Goal: Download file/media

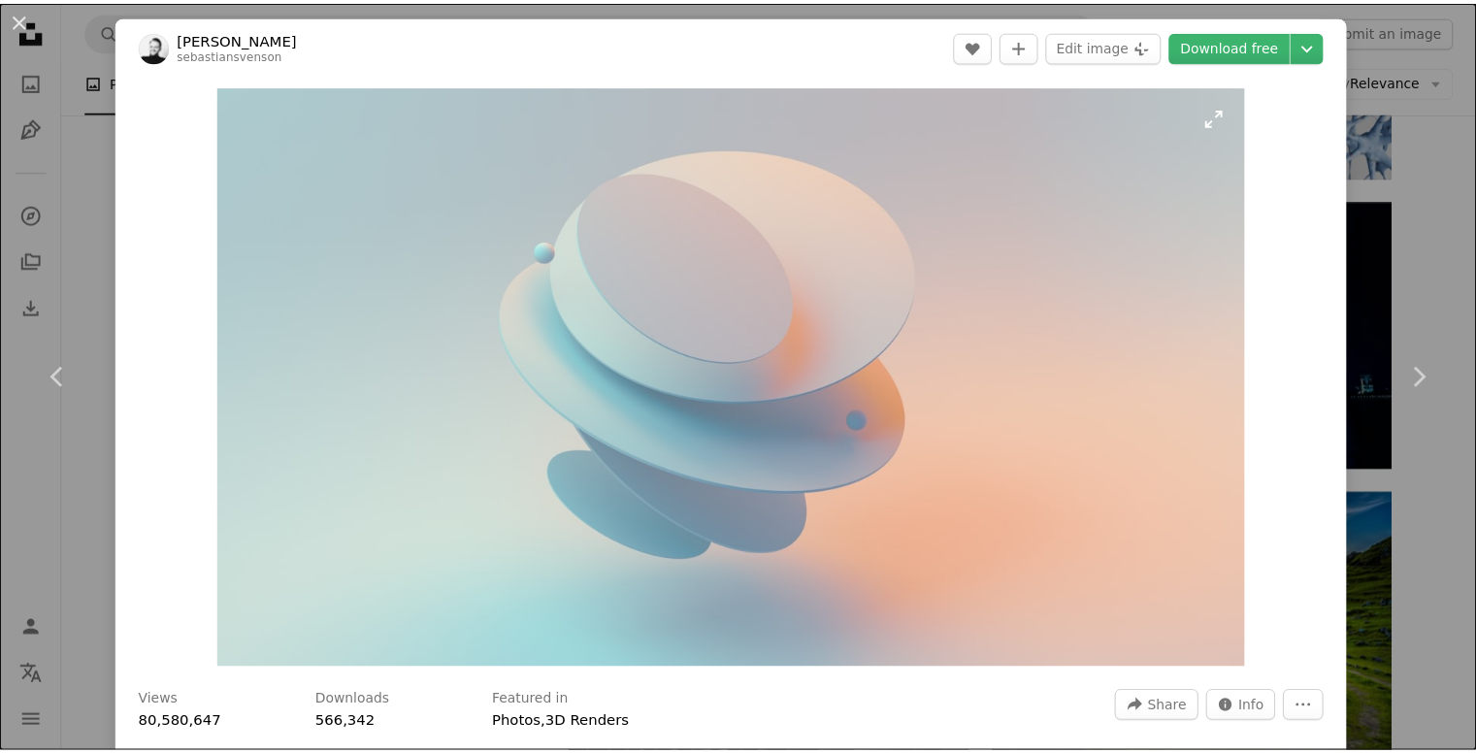
scroll to position [10649, 0]
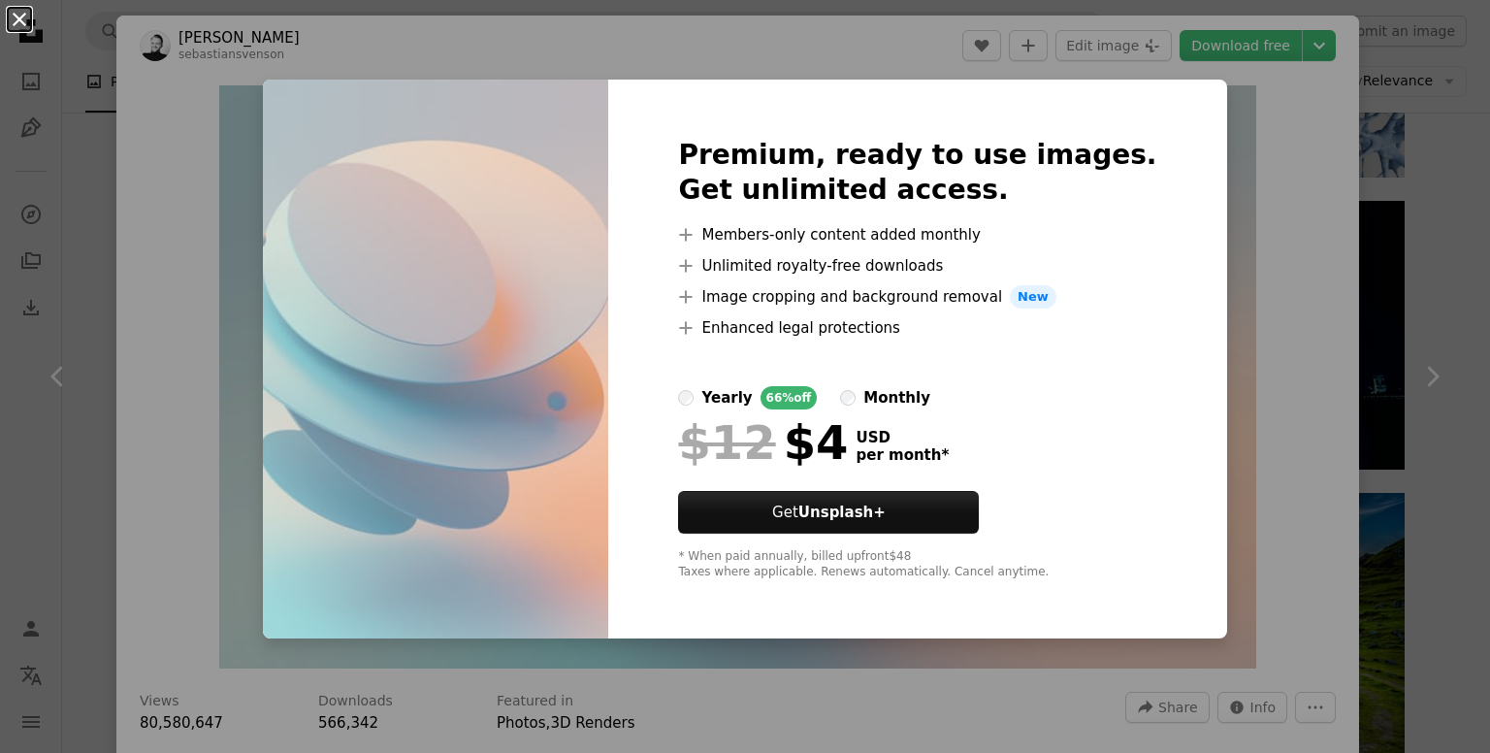
click at [10, 24] on button "An X shape" at bounding box center [19, 19] width 23 height 23
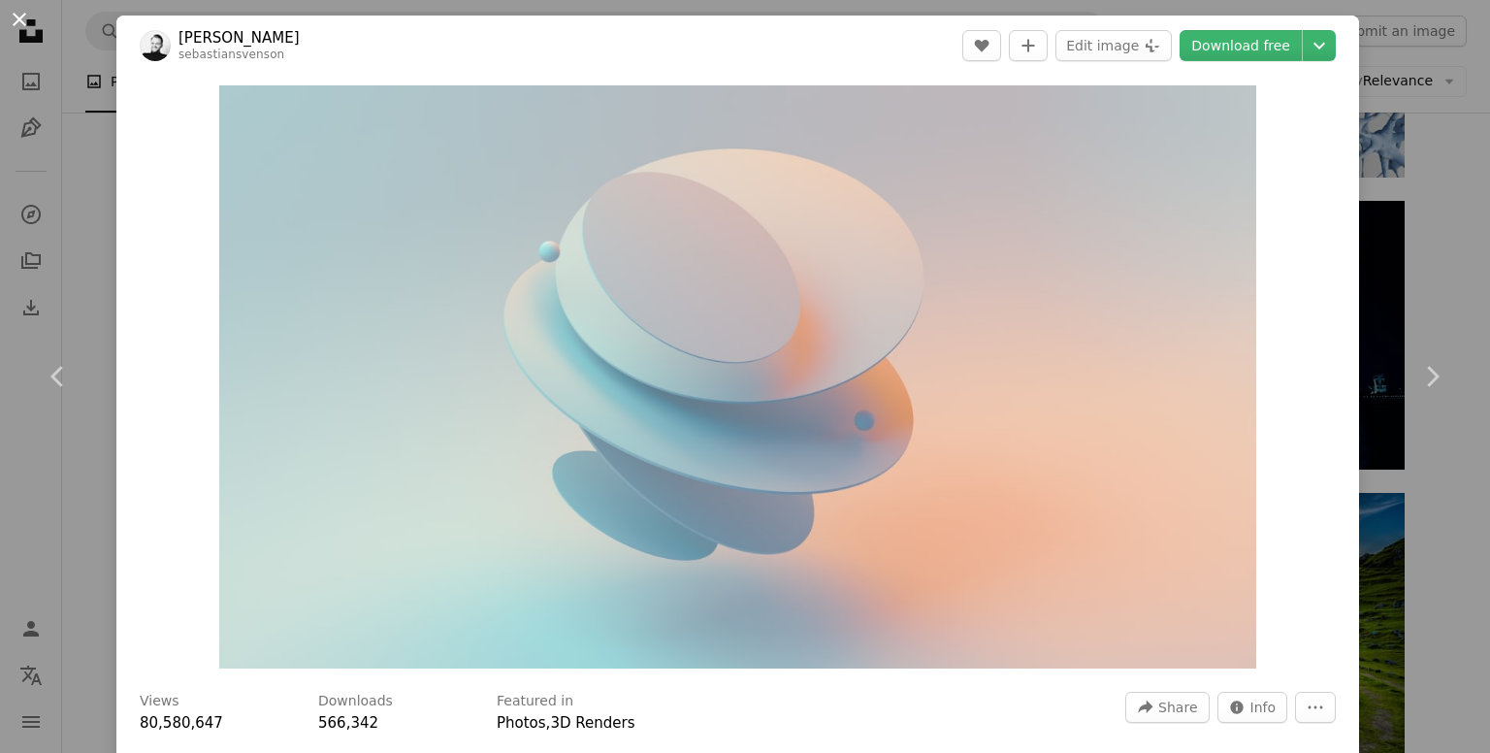
click at [30, 24] on button "An X shape" at bounding box center [19, 19] width 23 height 23
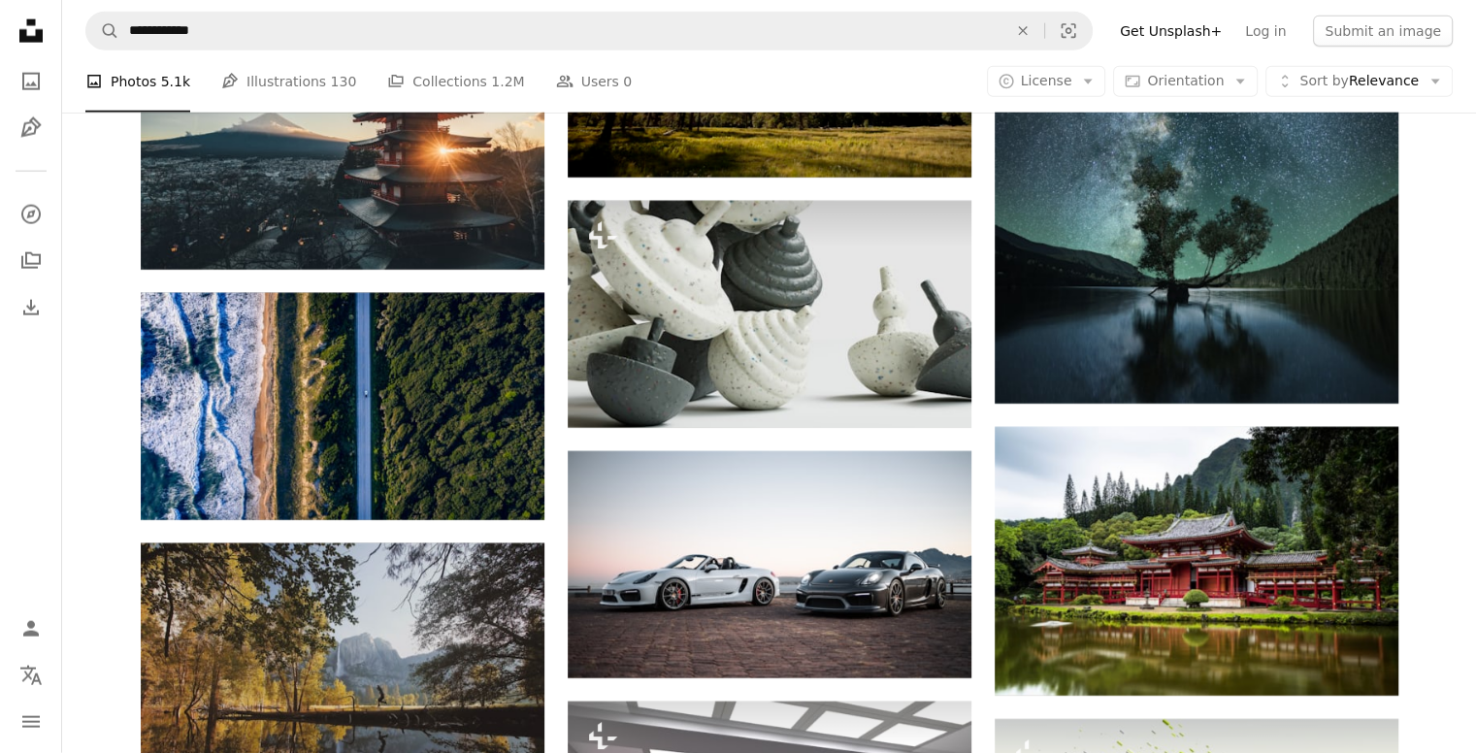
scroll to position [12195, 0]
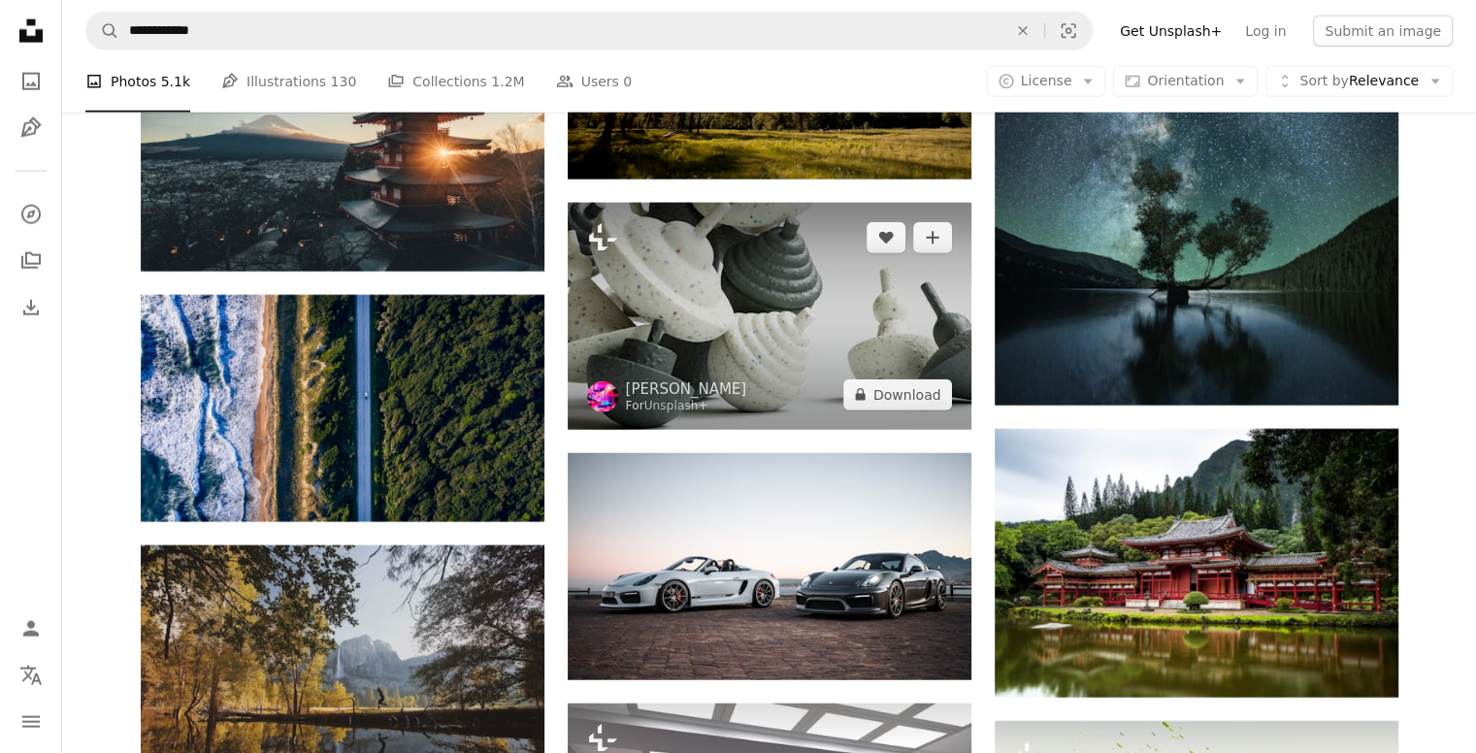
click at [728, 346] on img at bounding box center [770, 316] width 404 height 227
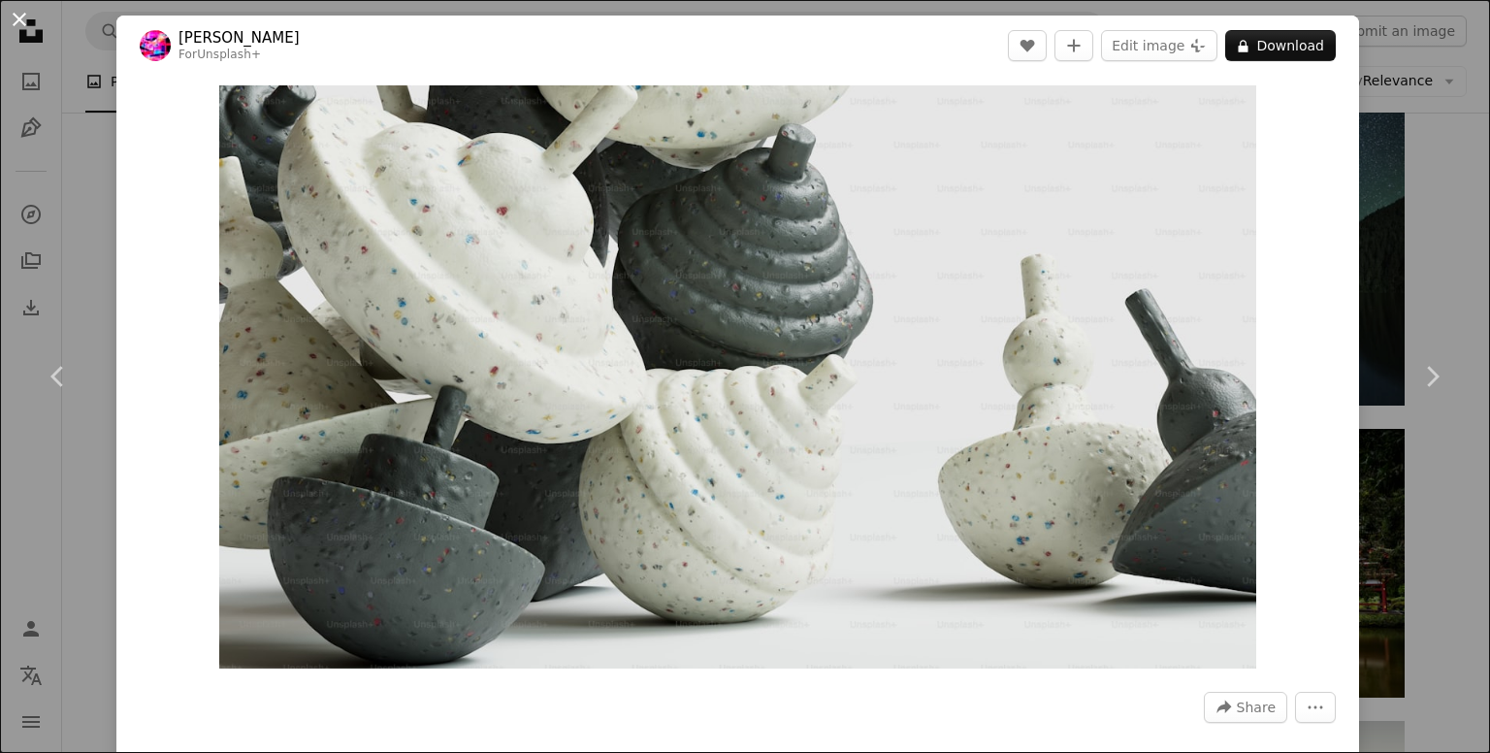
click at [21, 23] on button "An X shape" at bounding box center [19, 19] width 23 height 23
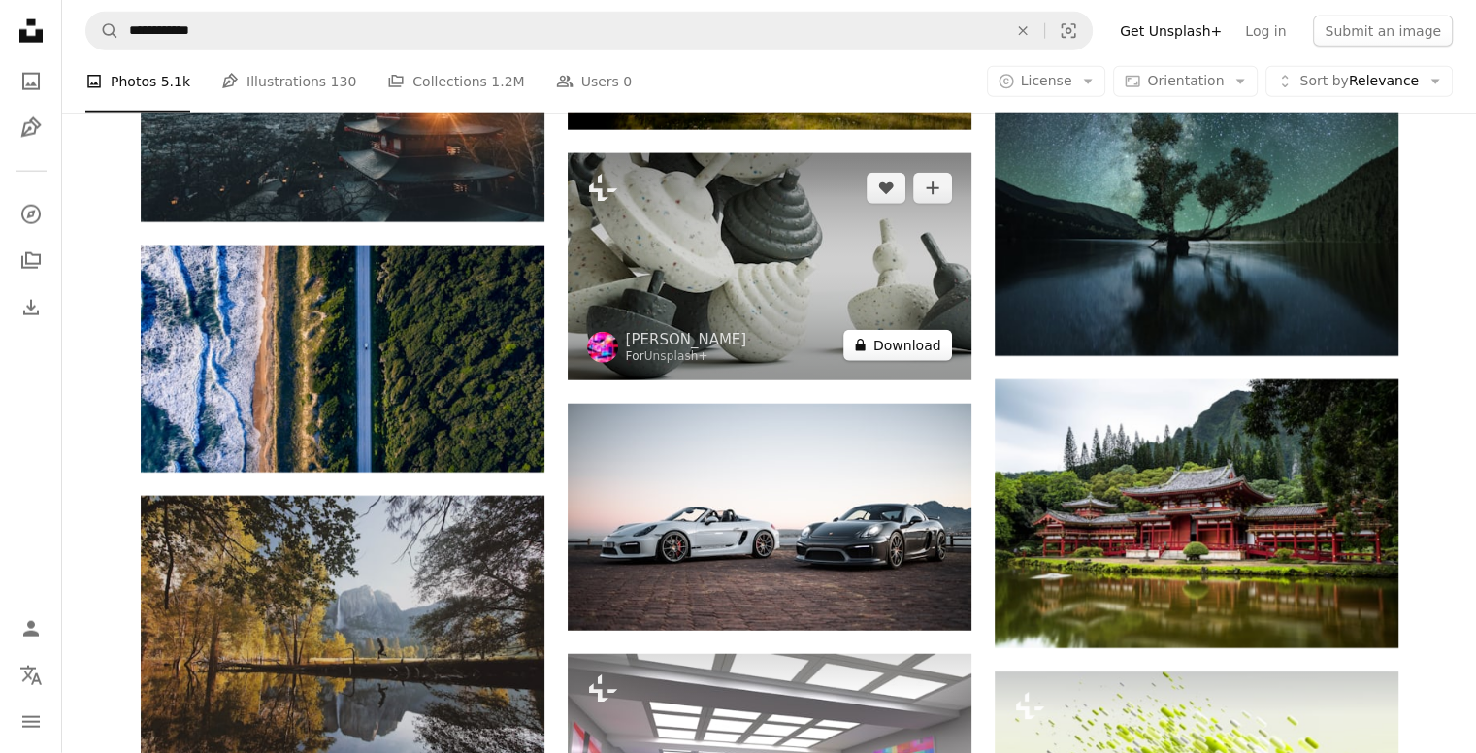
scroll to position [12242, 0]
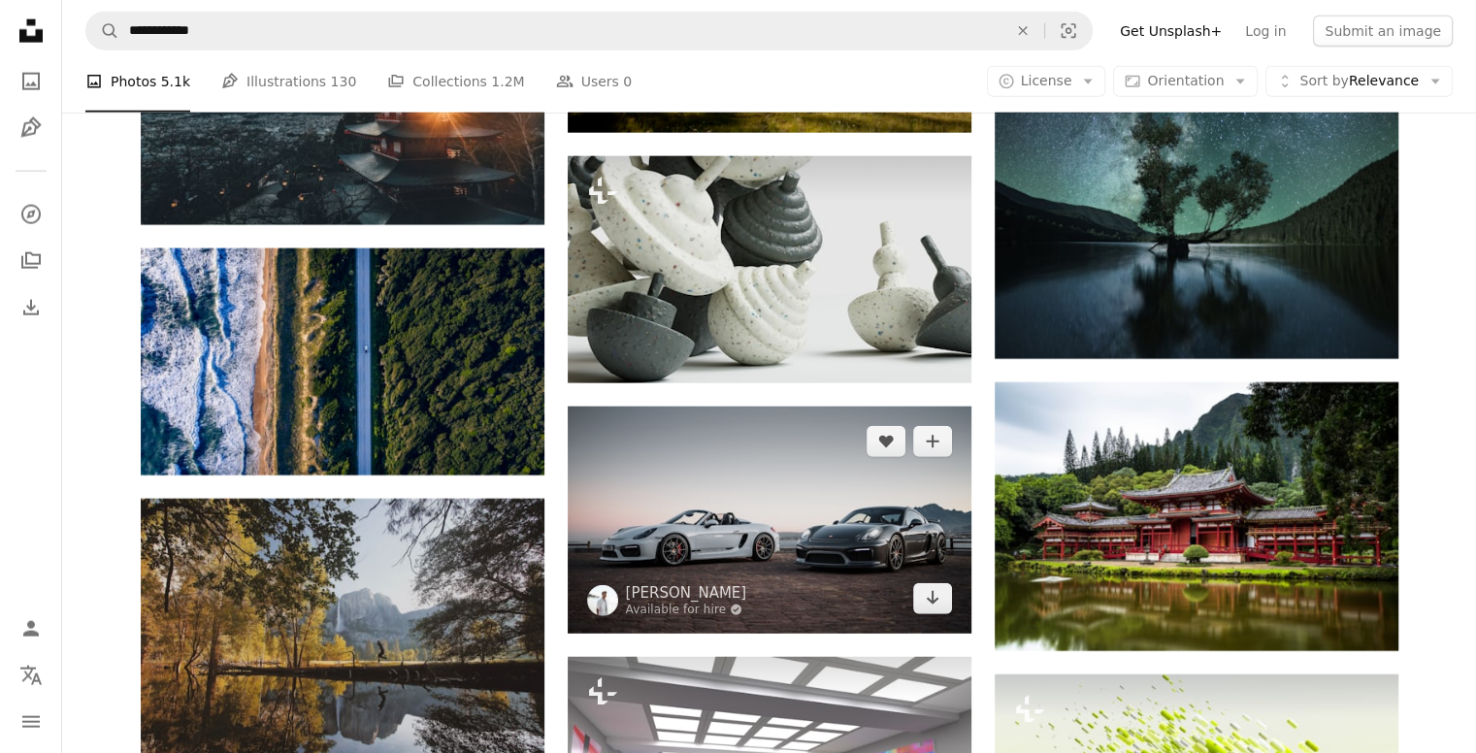
click at [772, 468] on img at bounding box center [770, 520] width 404 height 227
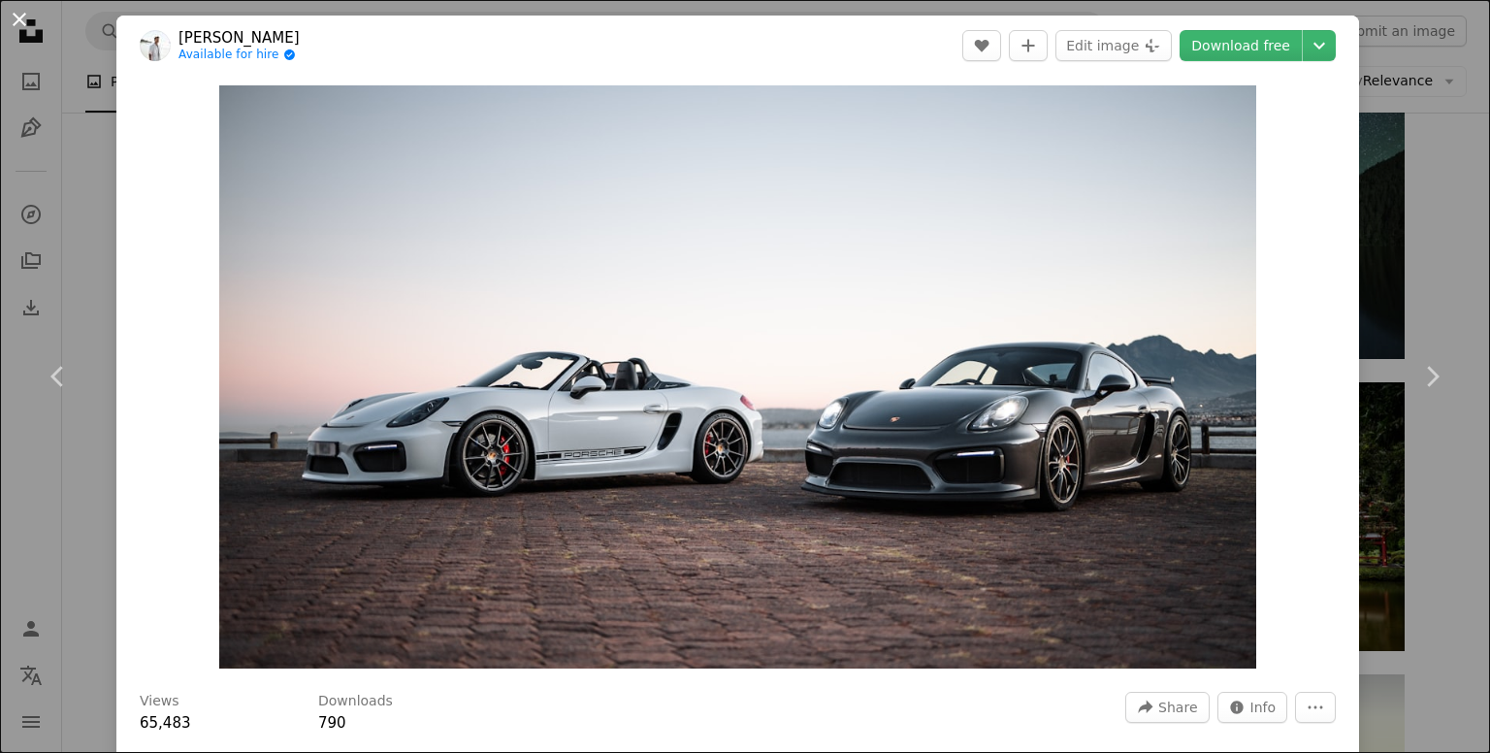
click at [8, 17] on button "An X shape" at bounding box center [19, 19] width 23 height 23
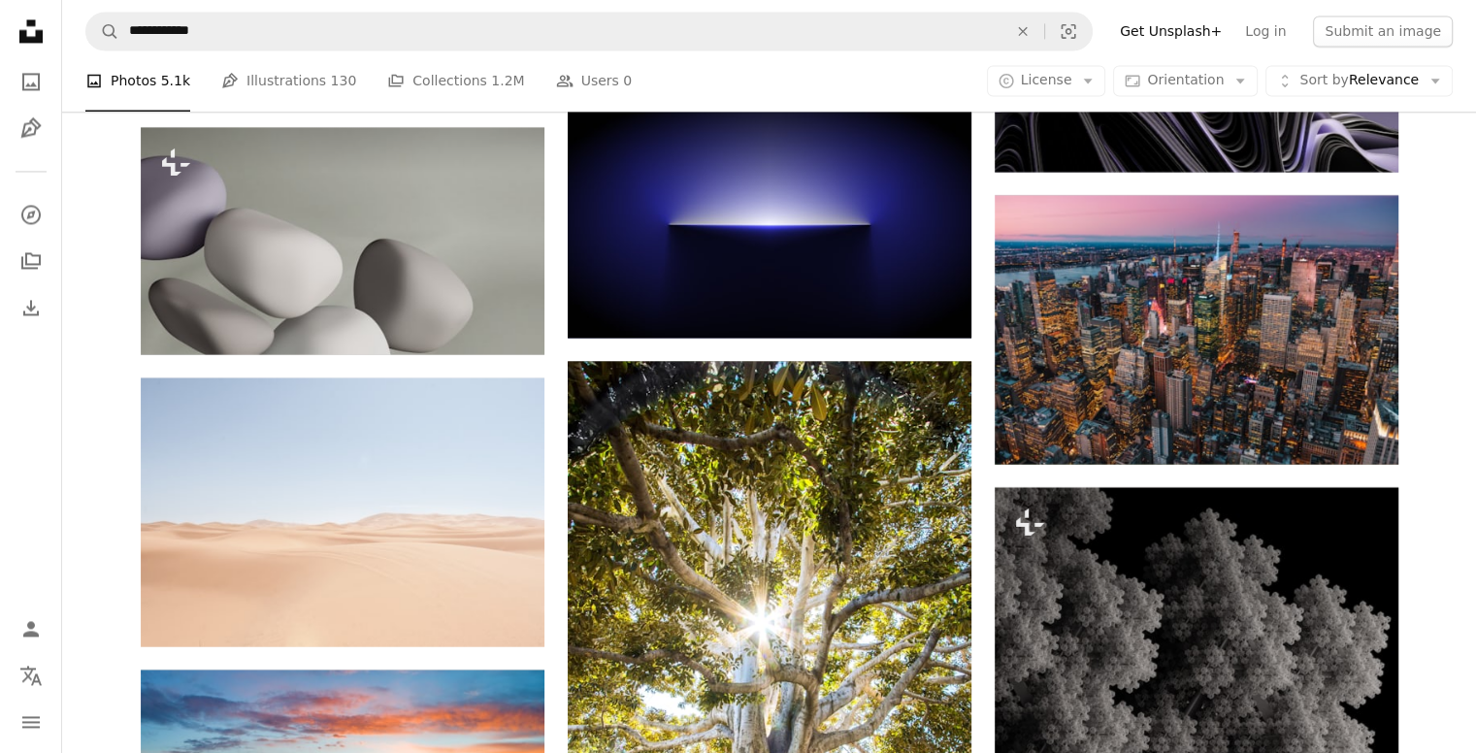
scroll to position [17884, 0]
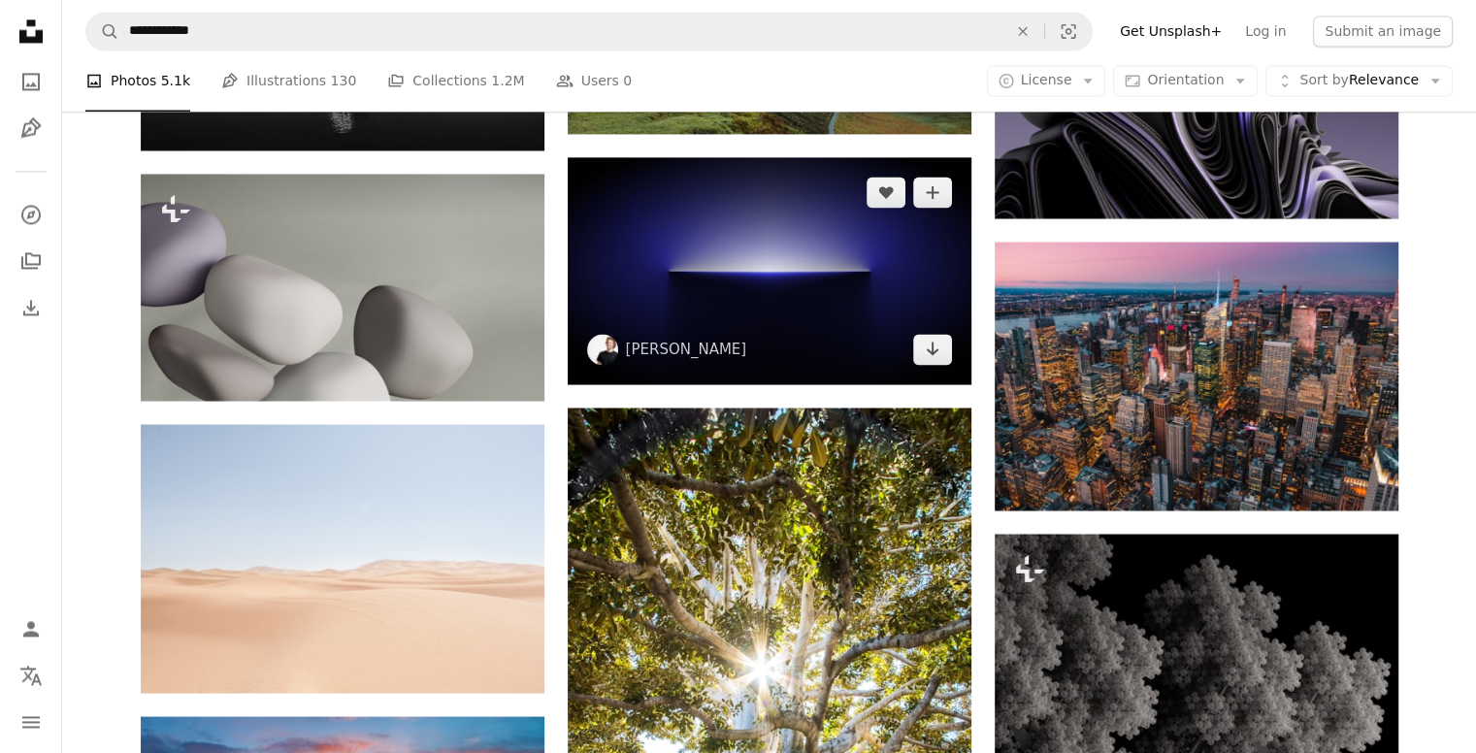
click at [827, 300] on img at bounding box center [770, 270] width 404 height 227
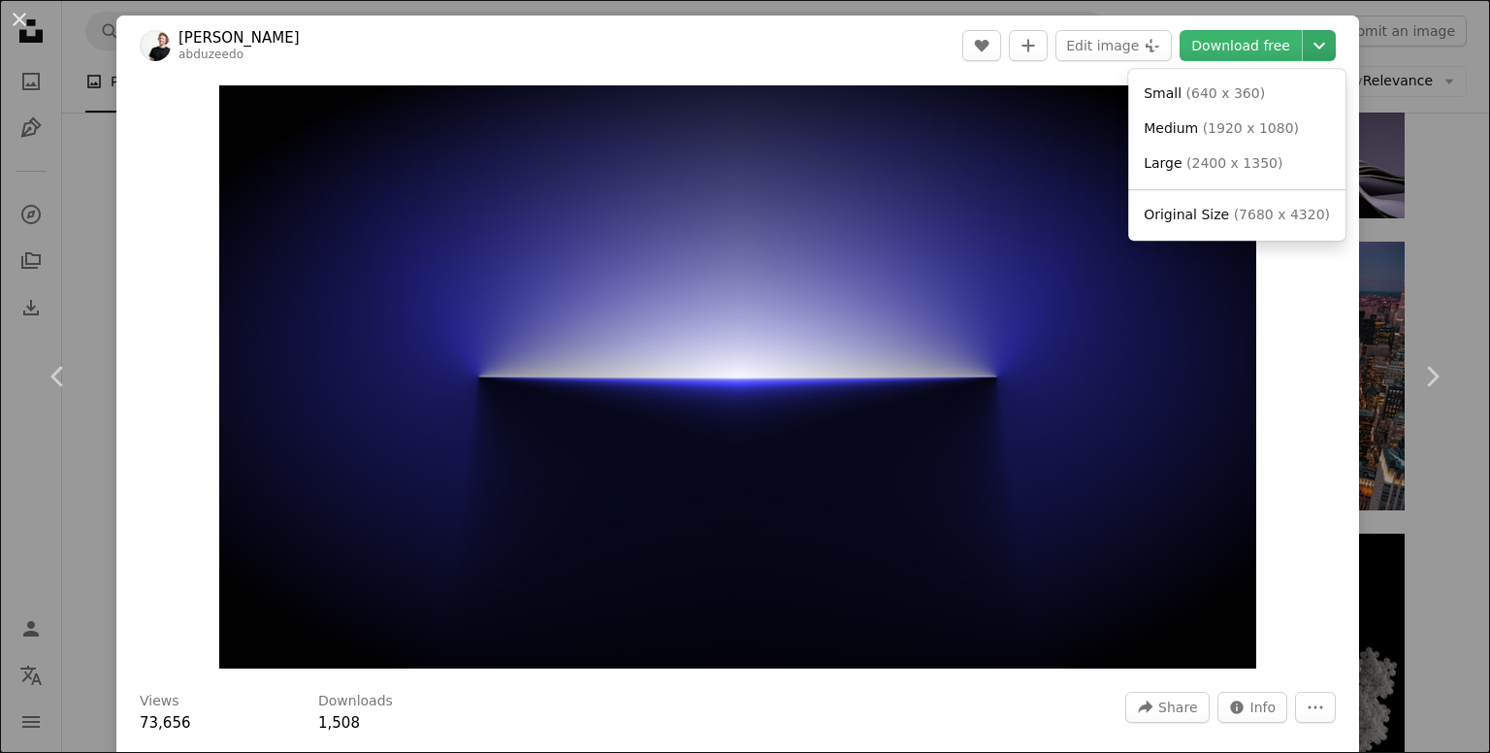
click at [1304, 52] on icon "Chevron down" at bounding box center [1319, 45] width 31 height 23
click at [1204, 209] on span "Original Size" at bounding box center [1186, 215] width 85 height 16
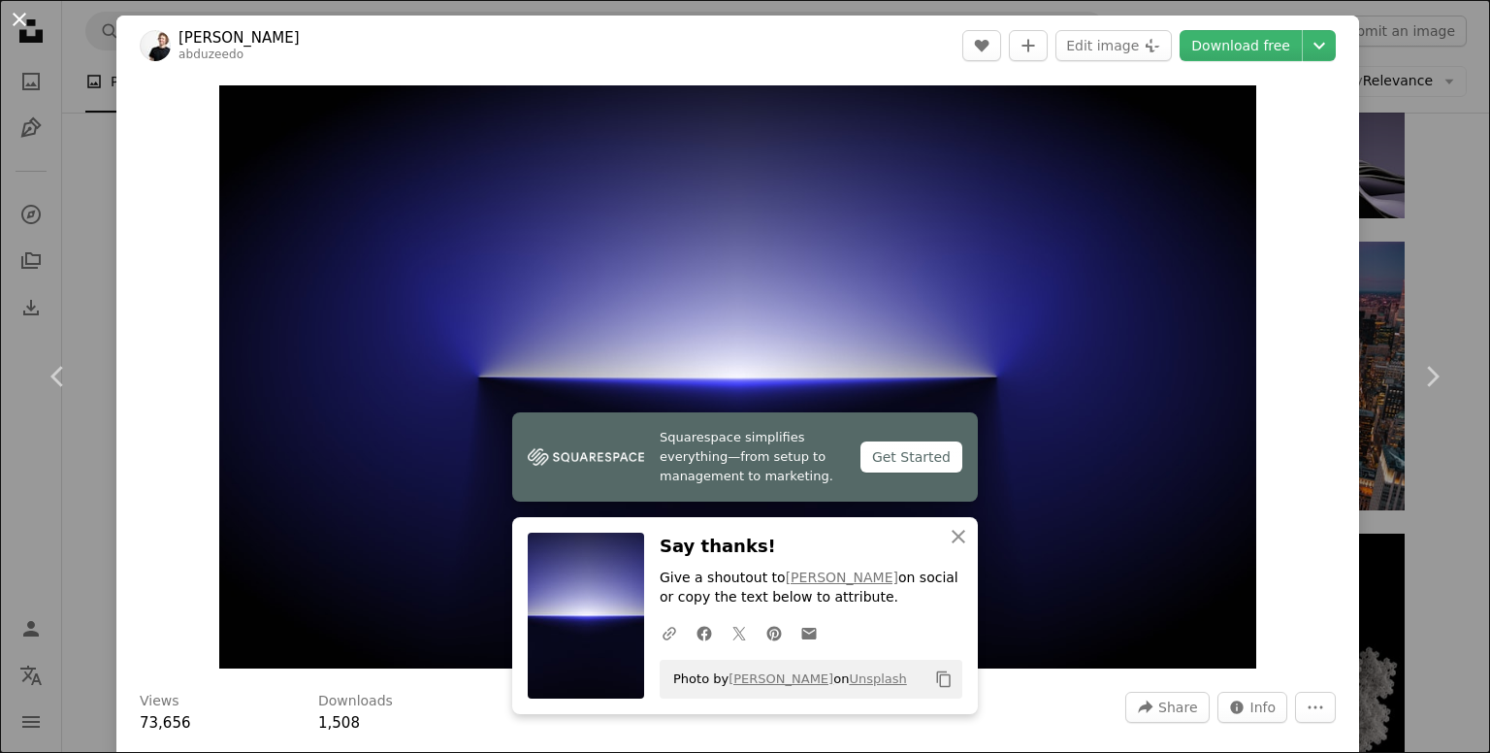
click at [20, 20] on button "An X shape" at bounding box center [19, 19] width 23 height 23
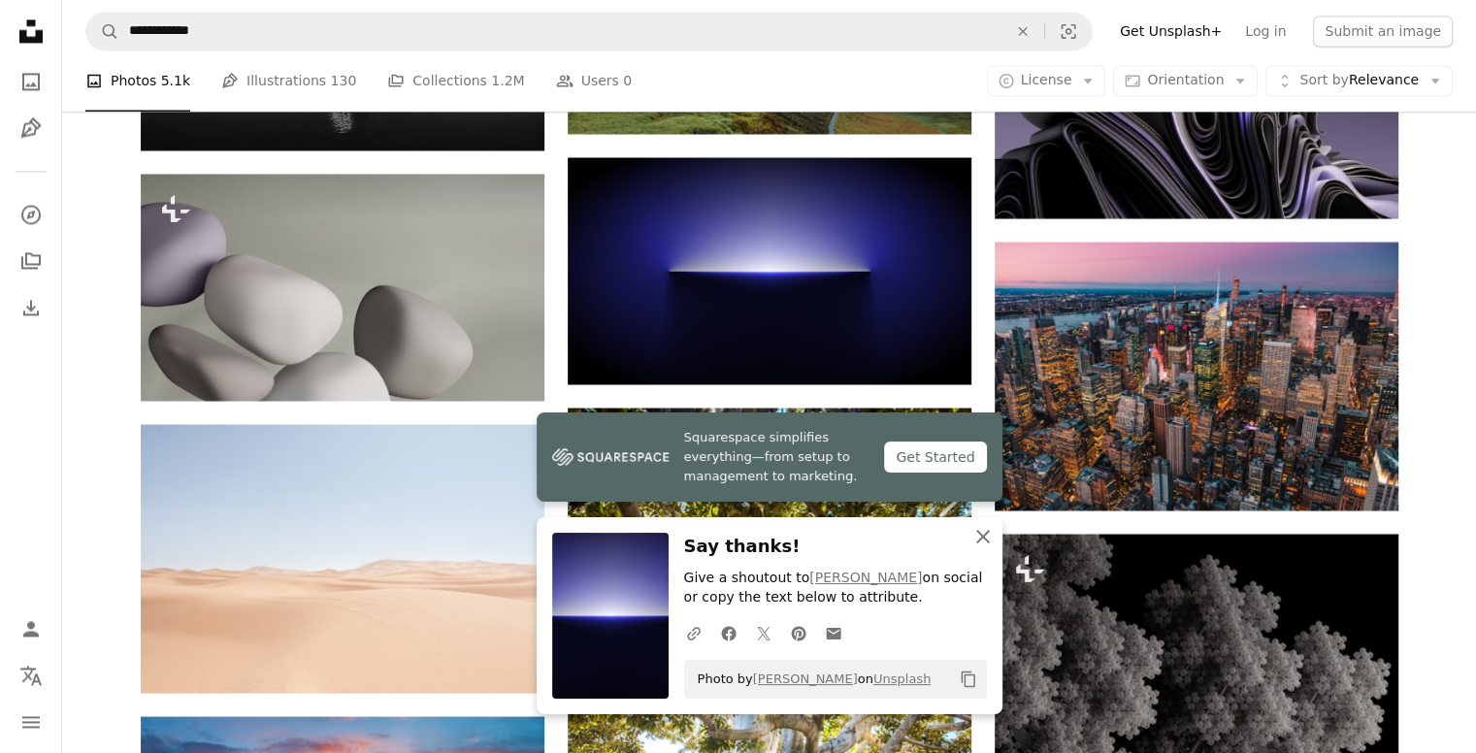
click at [986, 533] on icon "button" at bounding box center [983, 537] width 14 height 14
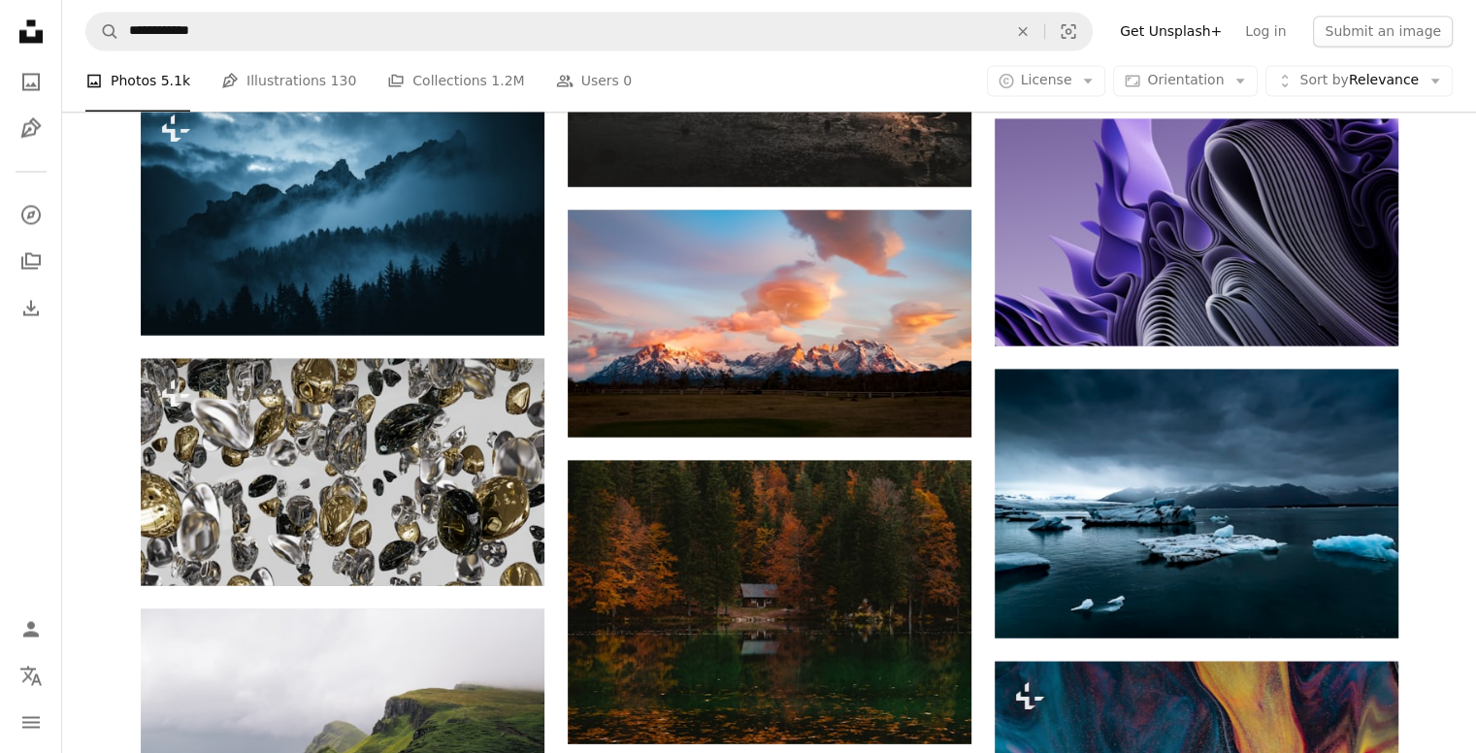
scroll to position [25631, 0]
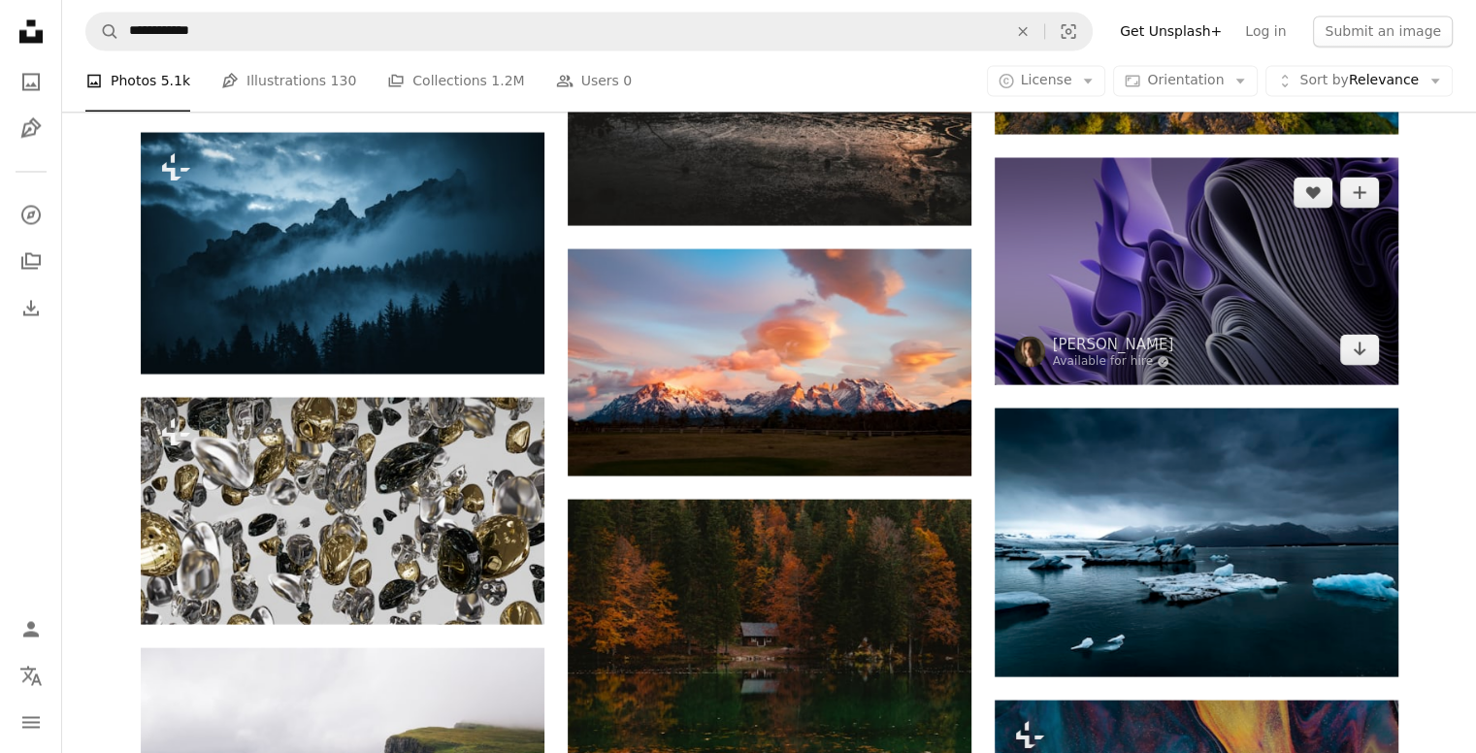
click at [1095, 310] on img at bounding box center [1197, 270] width 404 height 227
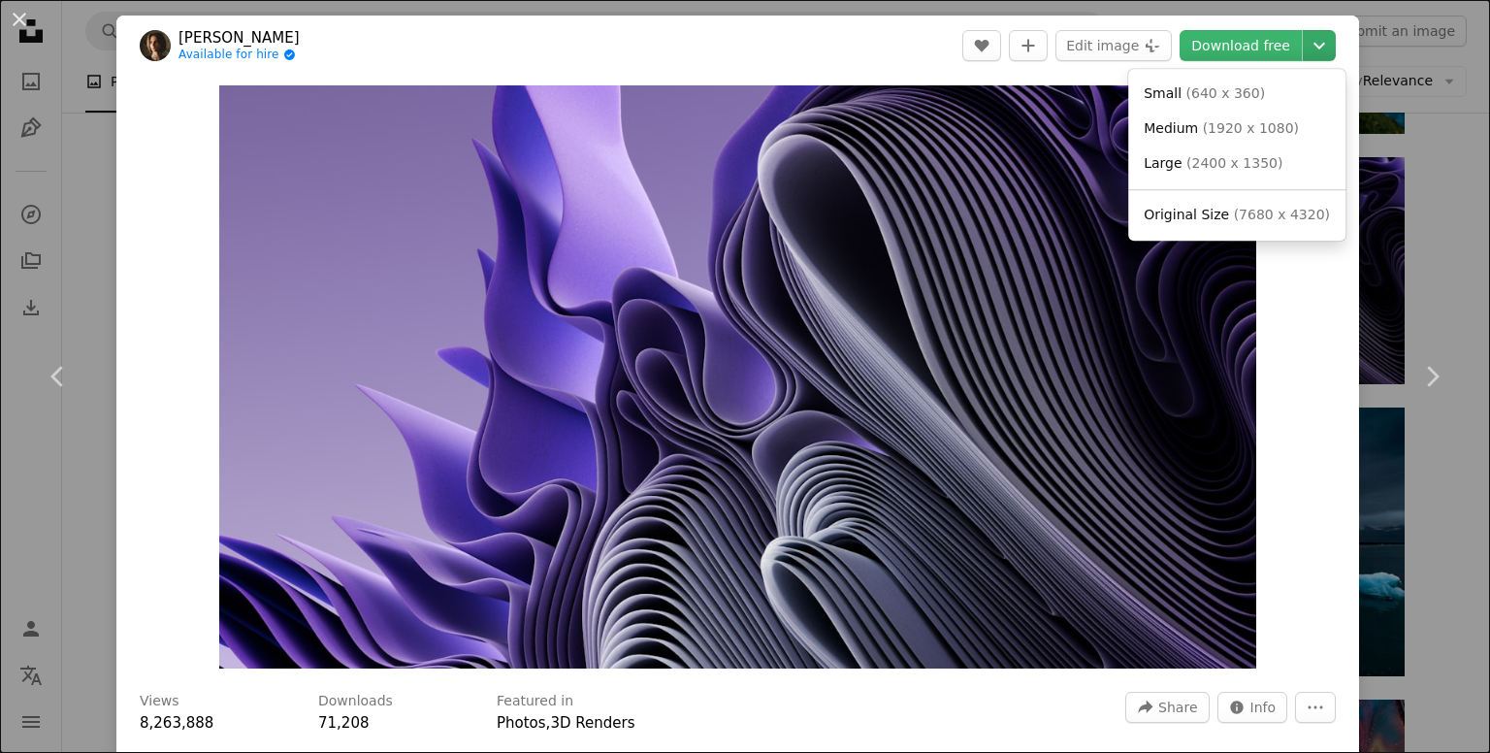
click at [1304, 29] on dialog "An X shape Chevron left Chevron right [PERSON_NAME] Available for hire A checkm…" at bounding box center [745, 376] width 1490 height 753
click at [1203, 218] on span "Original Size" at bounding box center [1186, 215] width 85 height 16
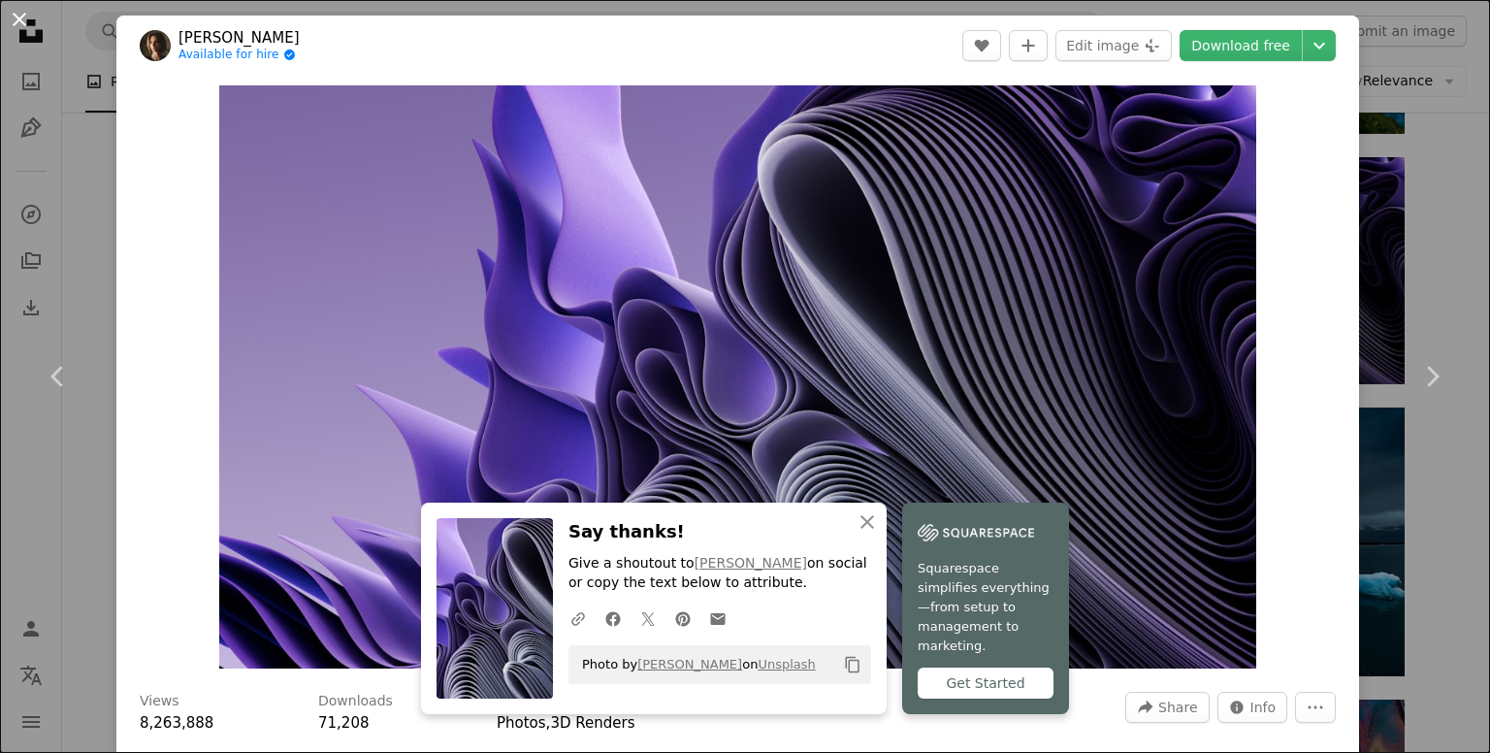
click at [26, 13] on button "An X shape" at bounding box center [19, 19] width 23 height 23
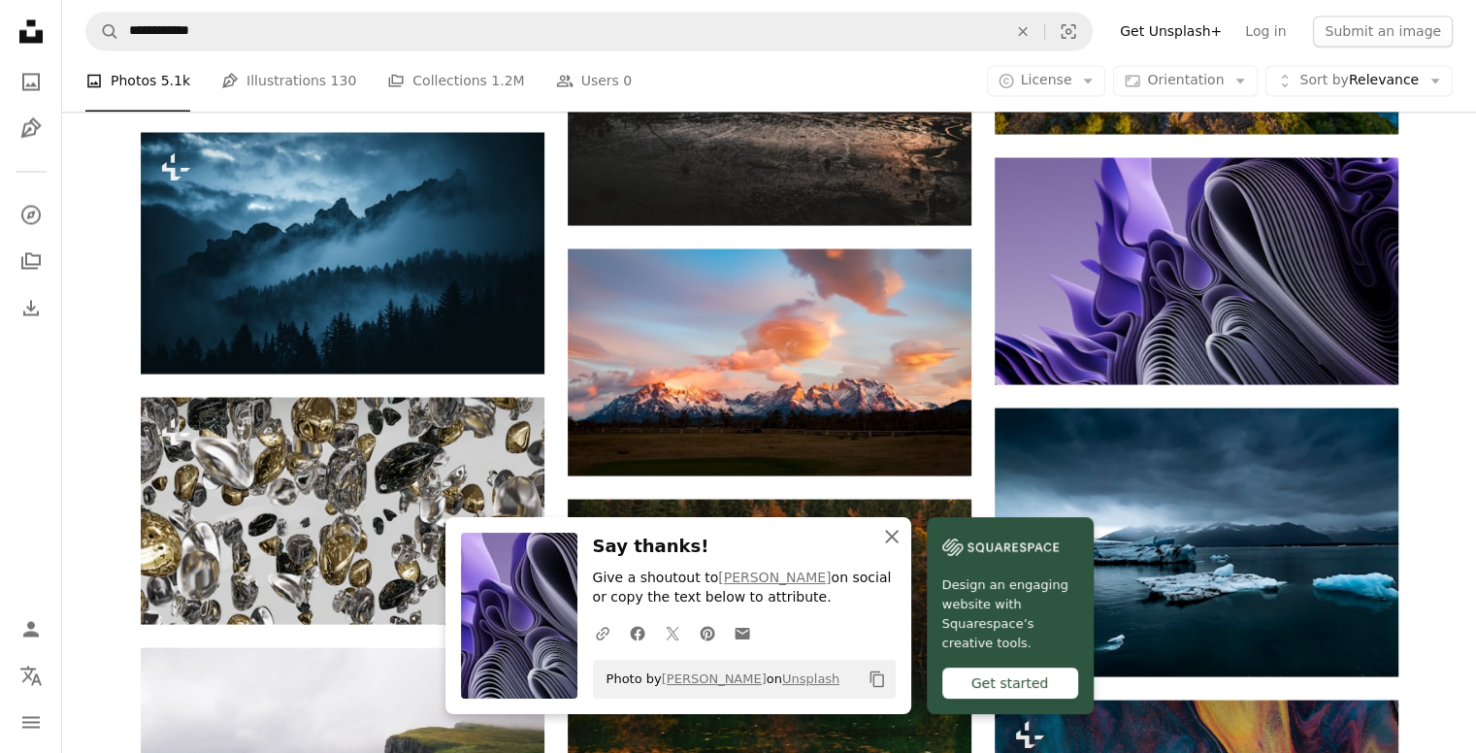
scroll to position [26092, 0]
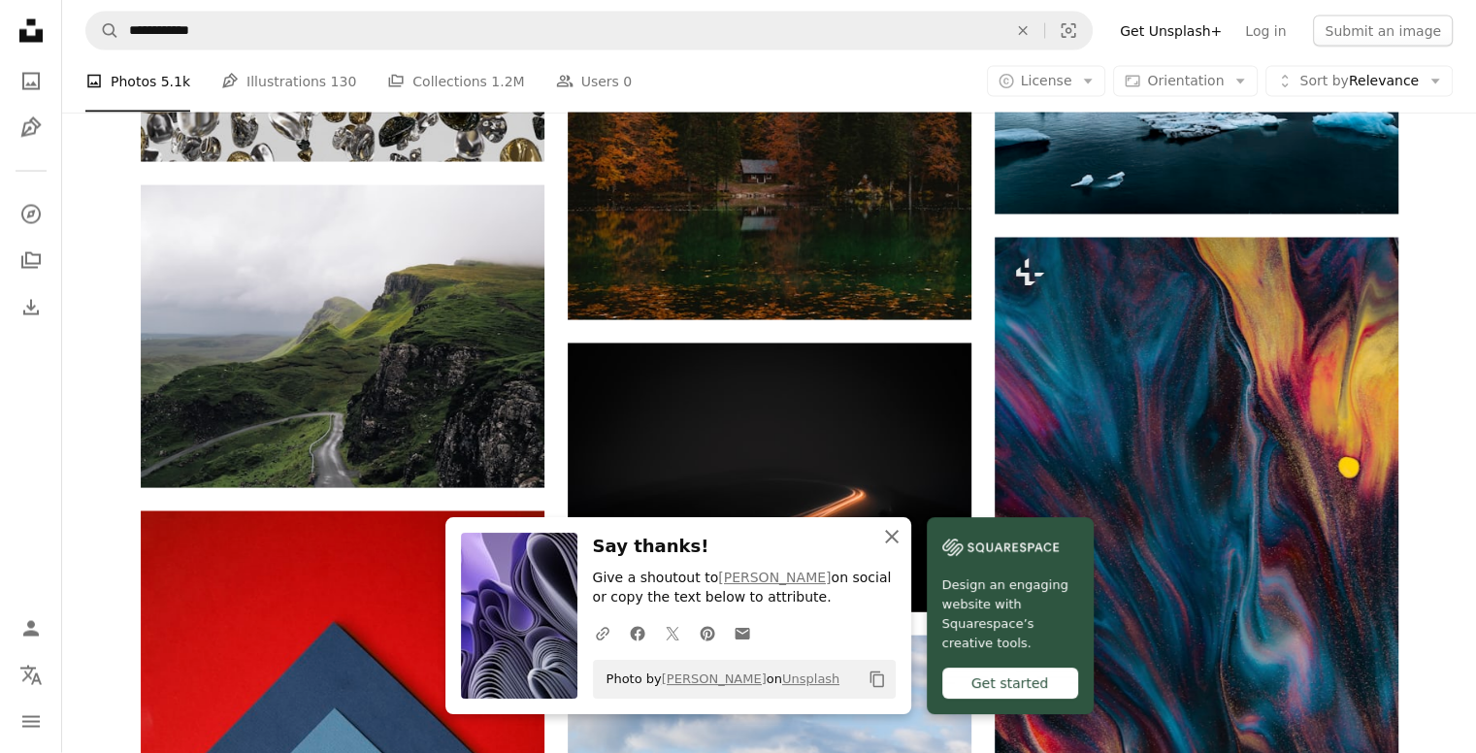
click at [887, 533] on icon "button" at bounding box center [892, 537] width 14 height 14
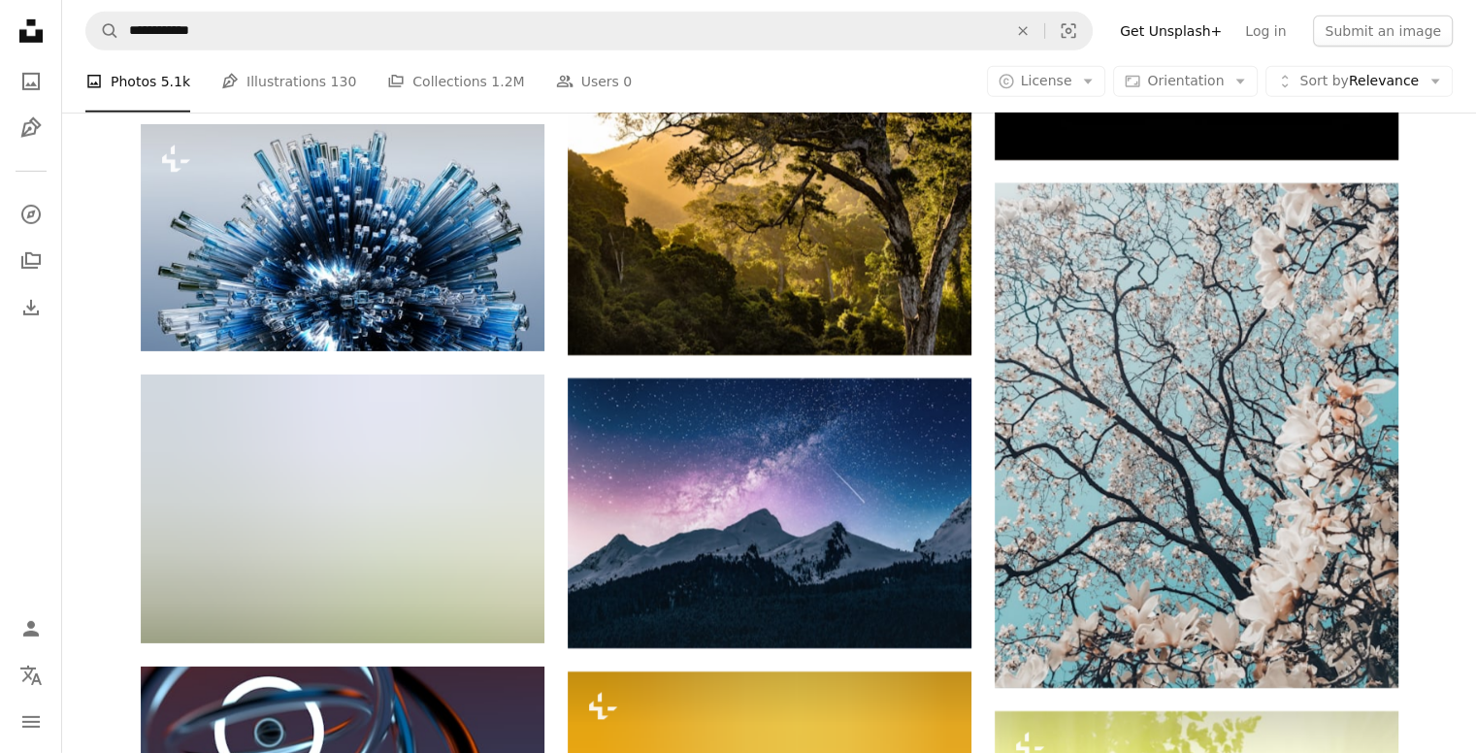
scroll to position [28670, 0]
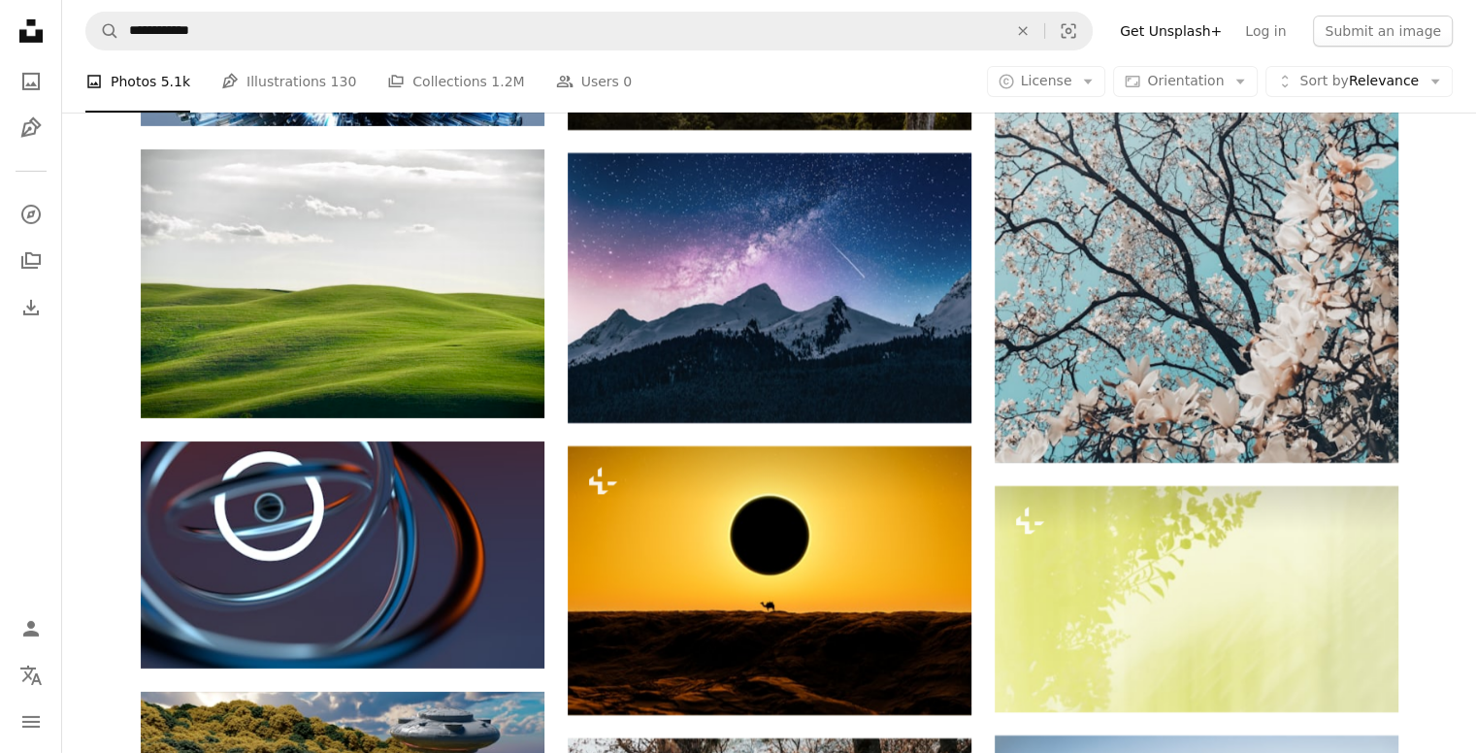
click at [1461, 738] on div at bounding box center [1461, 738] width 0 height 0
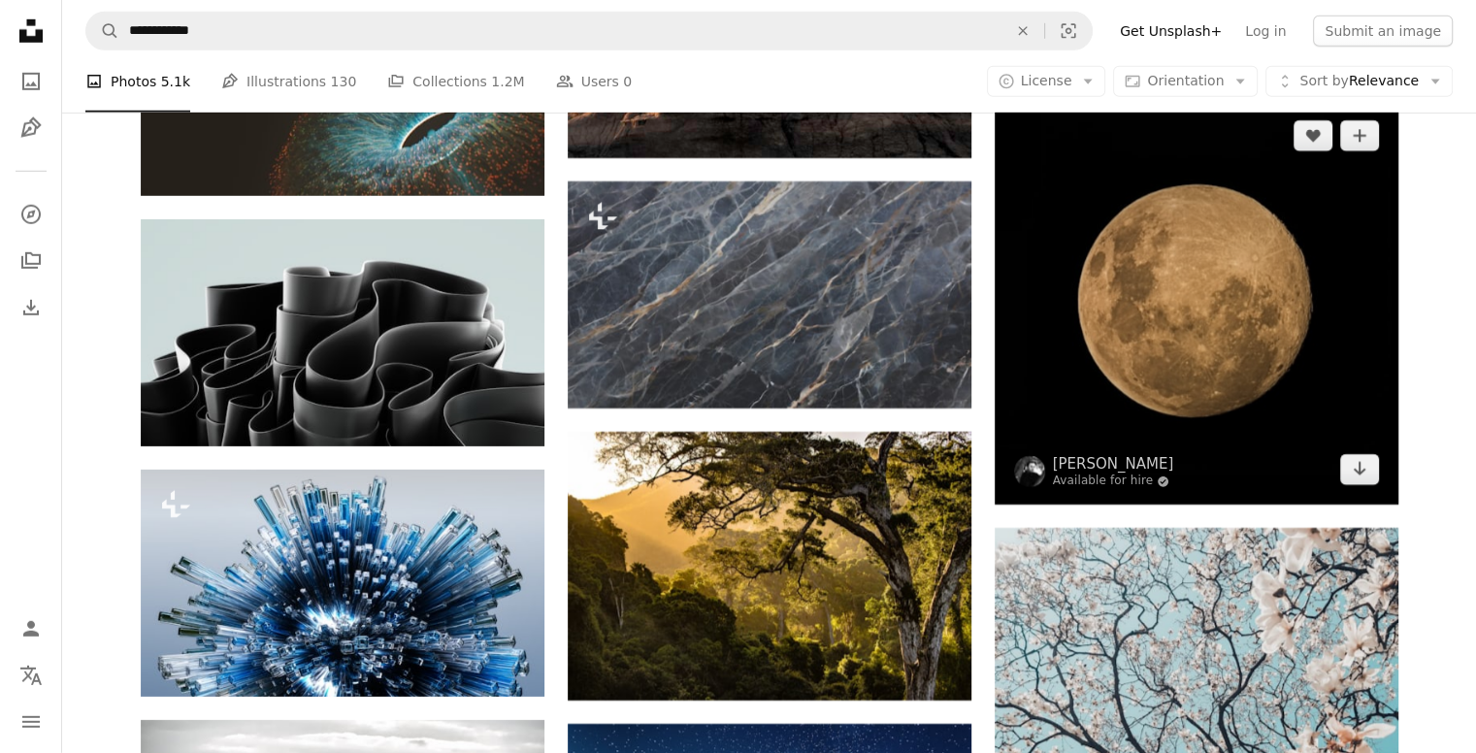
scroll to position [28107, 0]
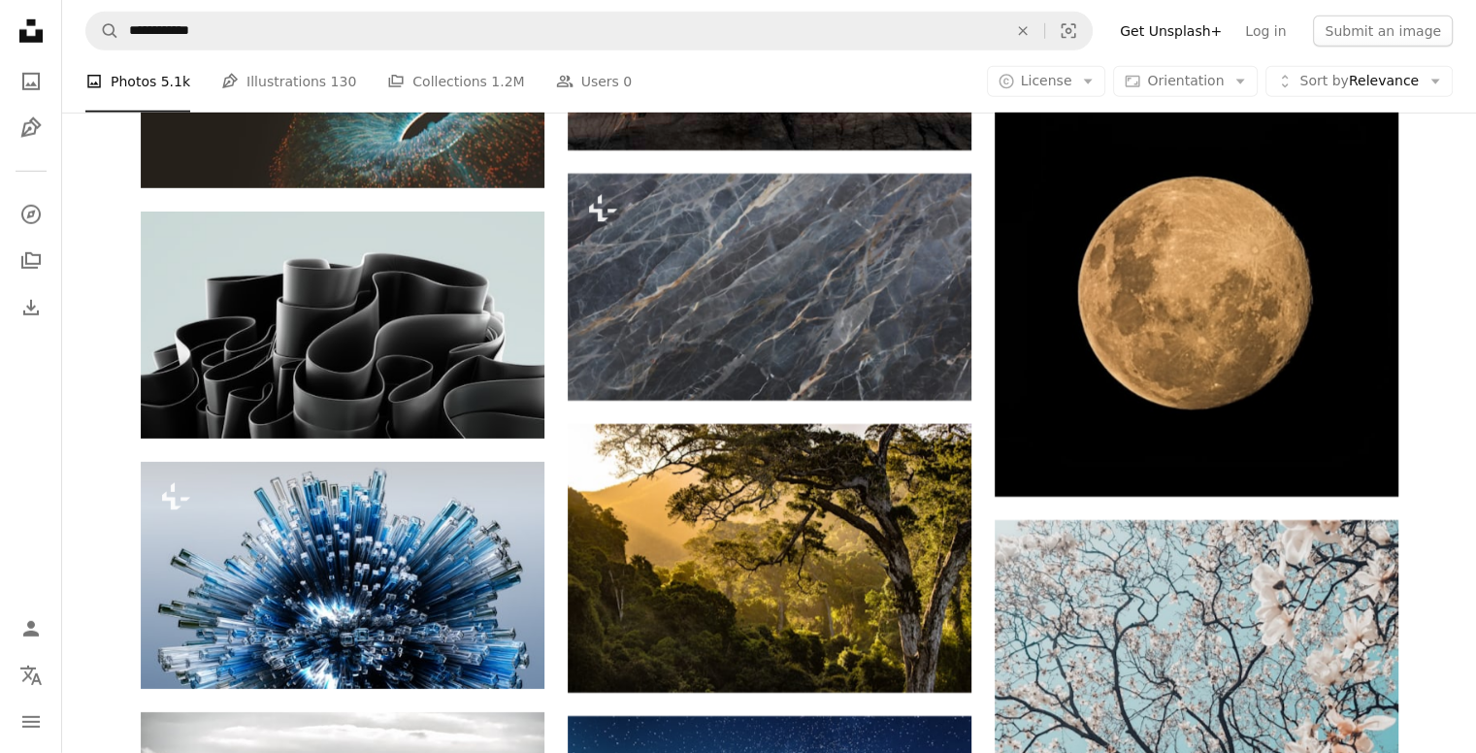
click at [1461, 738] on div at bounding box center [1461, 738] width 0 height 0
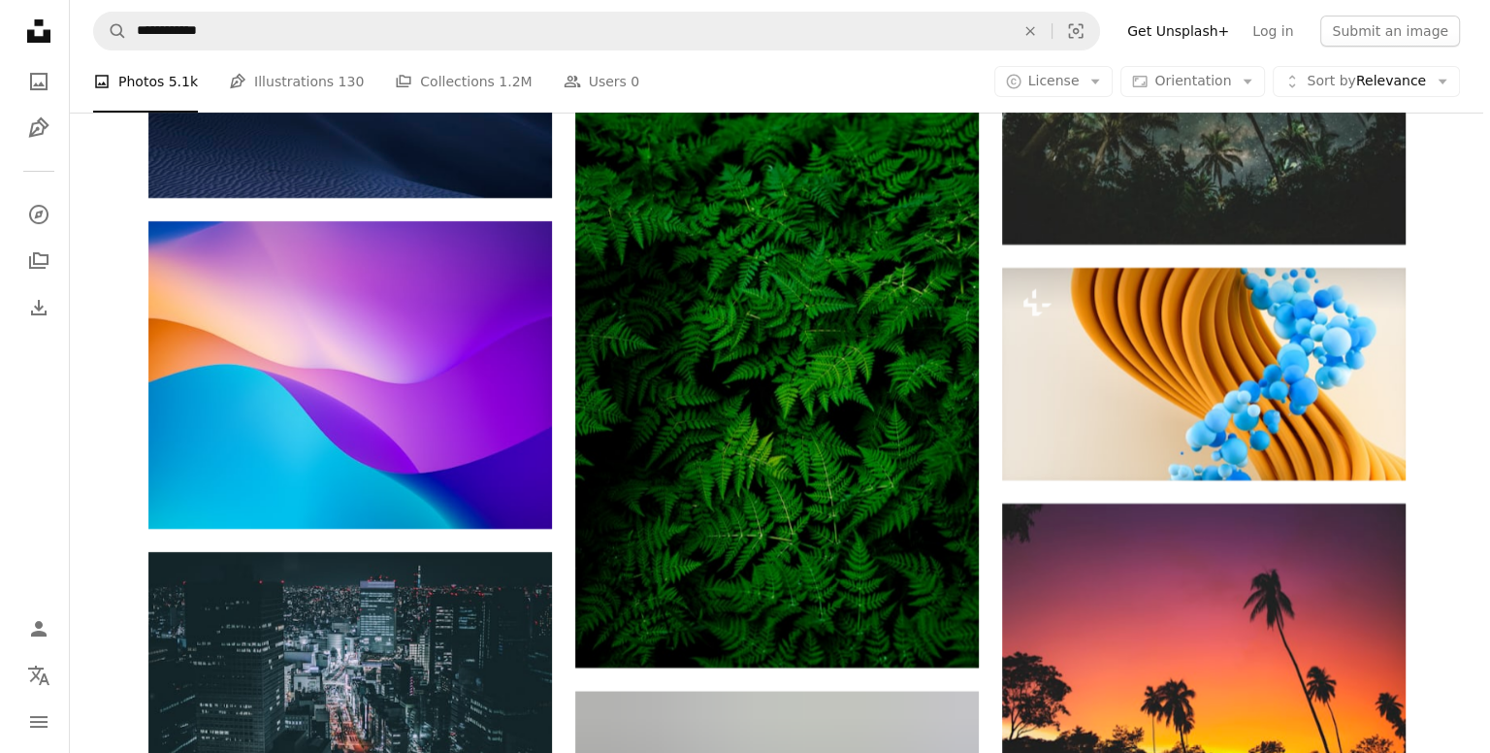
scroll to position [29966, 0]
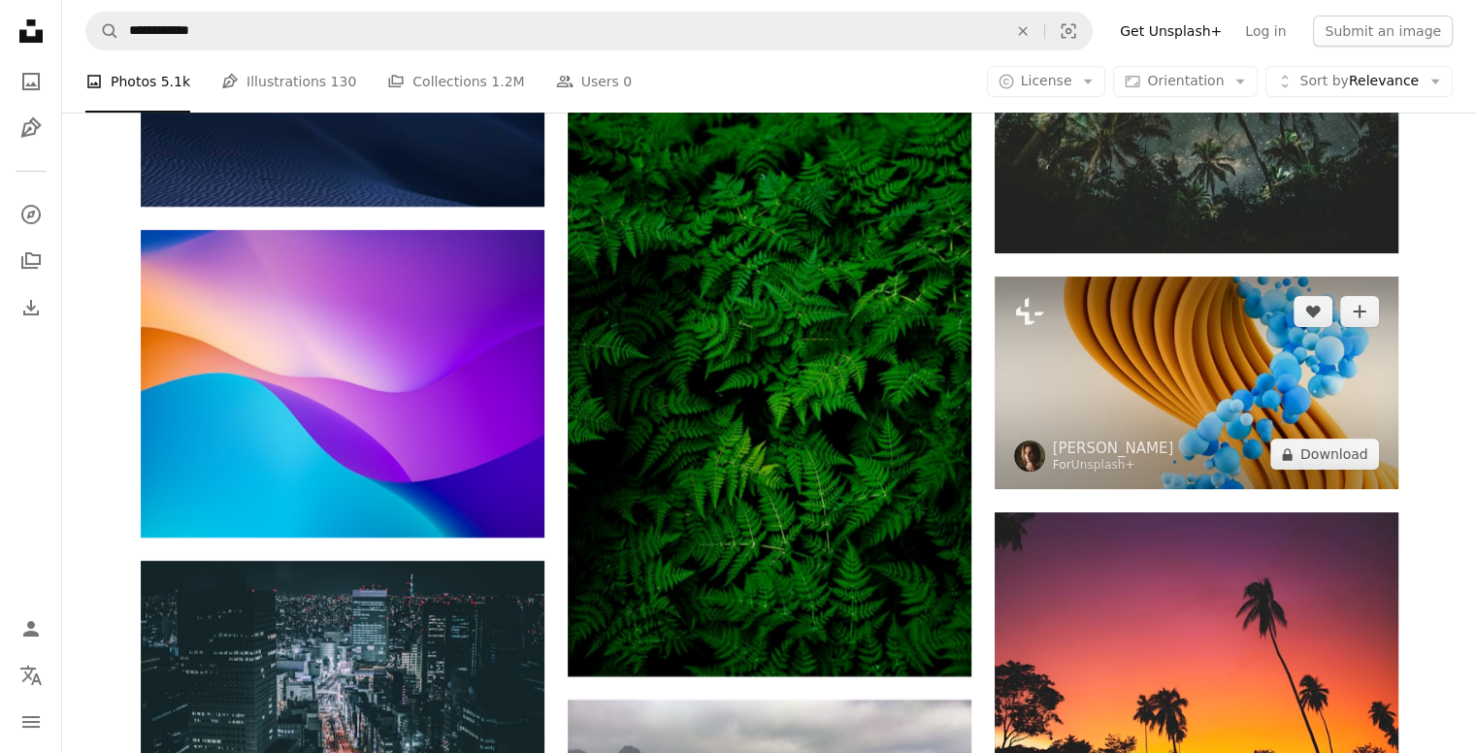
click at [1147, 381] on img at bounding box center [1197, 383] width 404 height 213
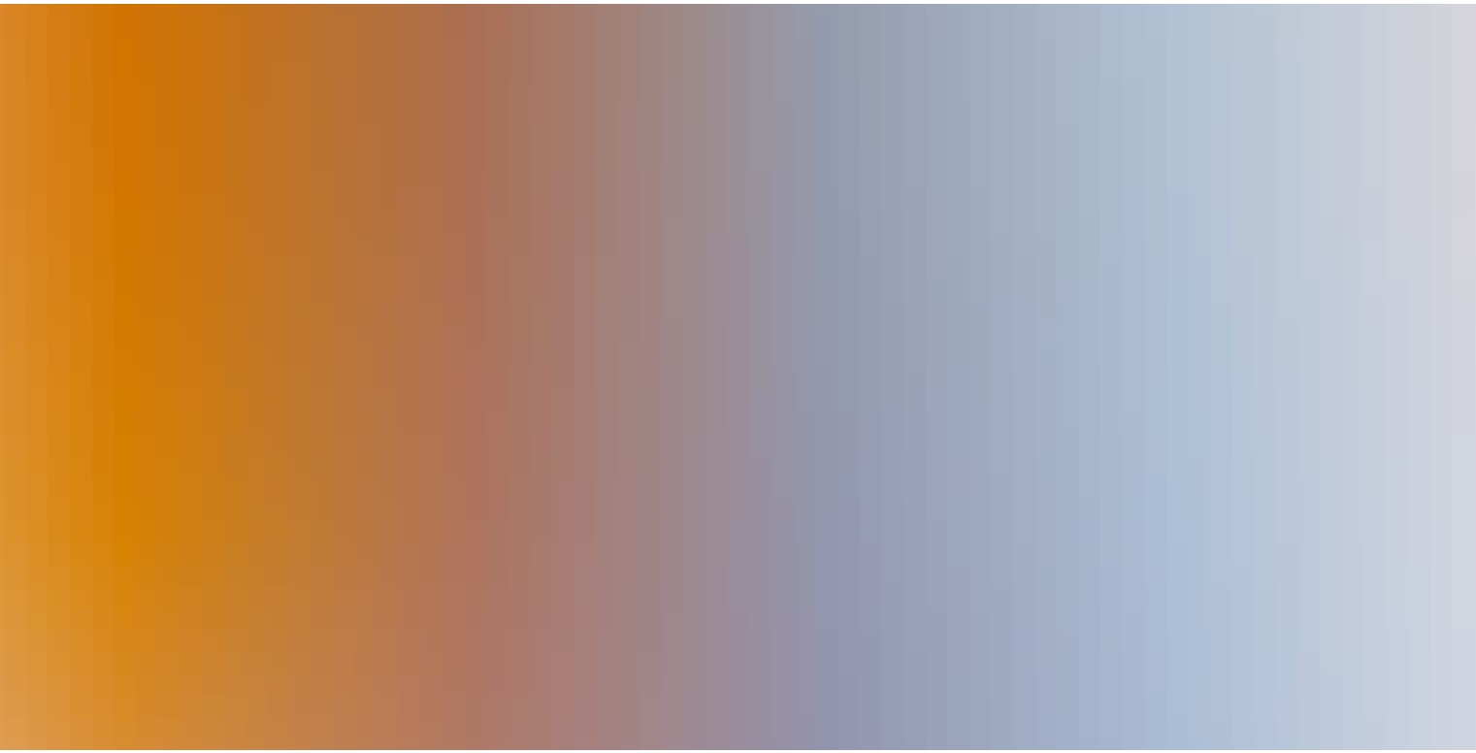
scroll to position [29966, 0]
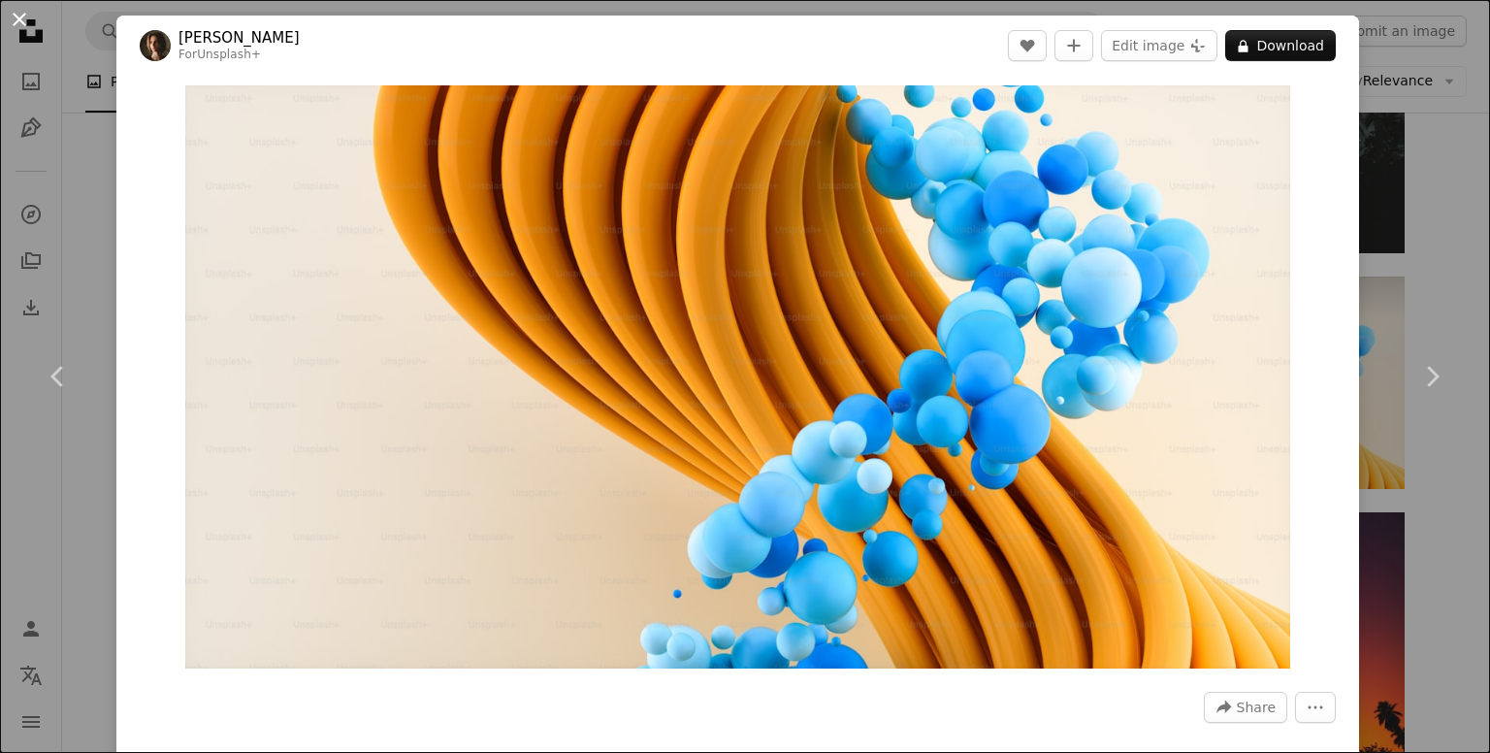
click at [24, 31] on button "An X shape" at bounding box center [19, 19] width 23 height 23
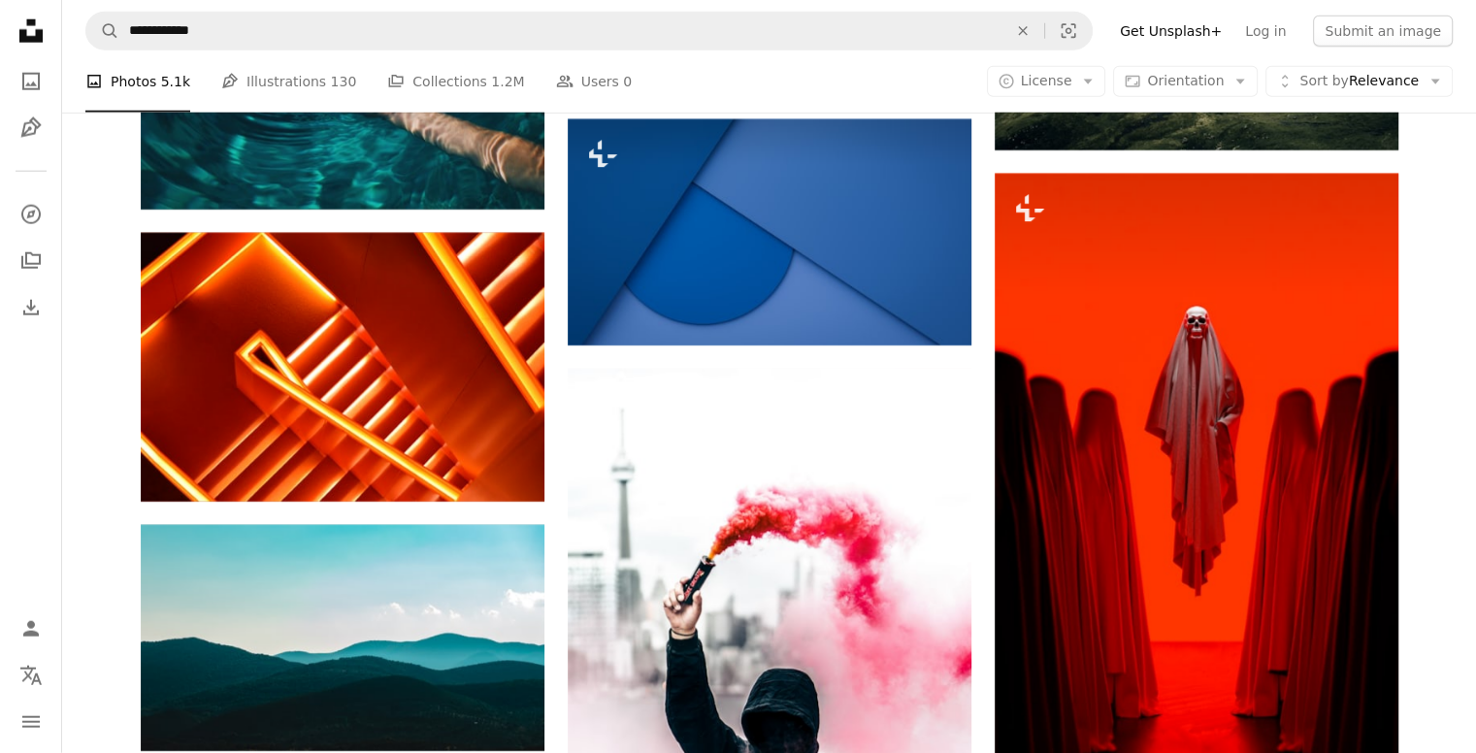
scroll to position [34750, 0]
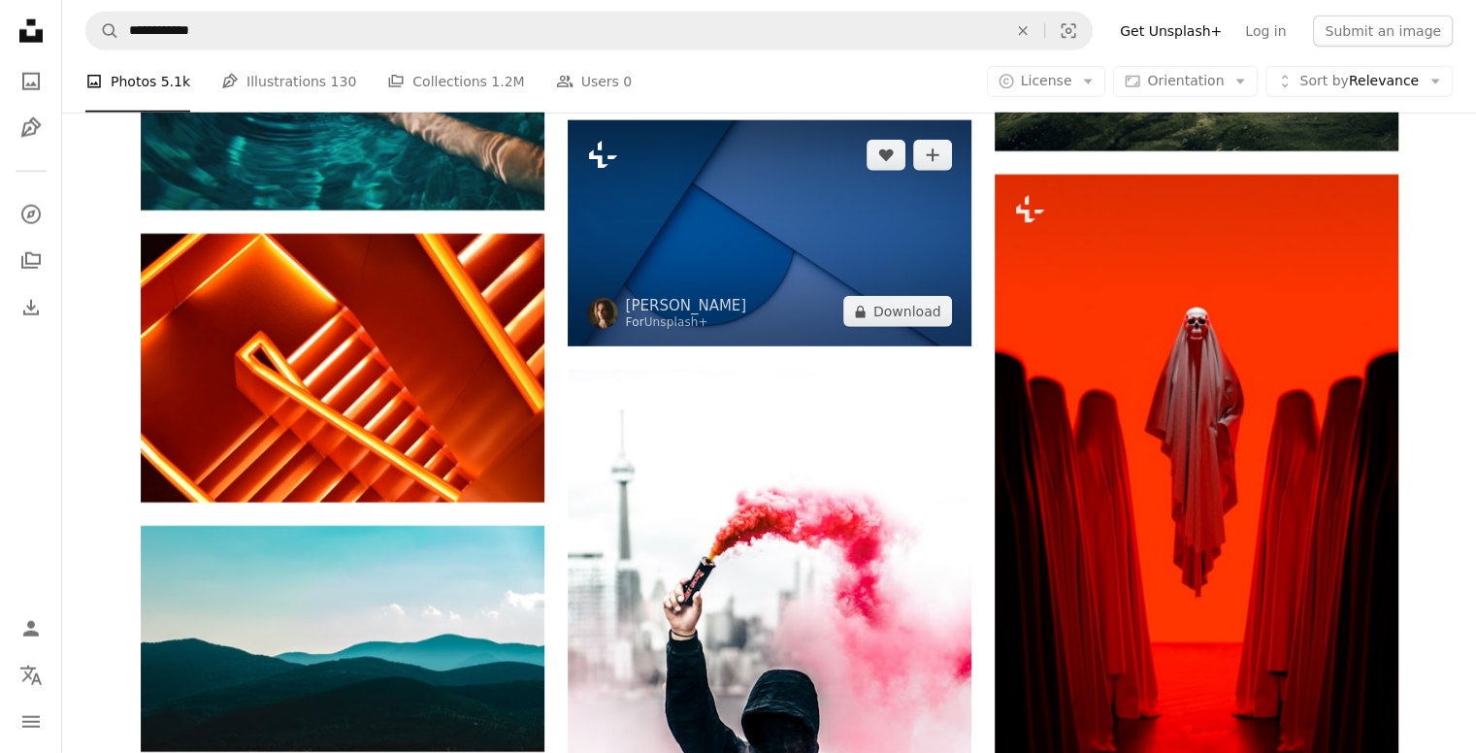
click at [609, 168] on icon "Plus sign for Unsplash+" at bounding box center [602, 155] width 31 height 31
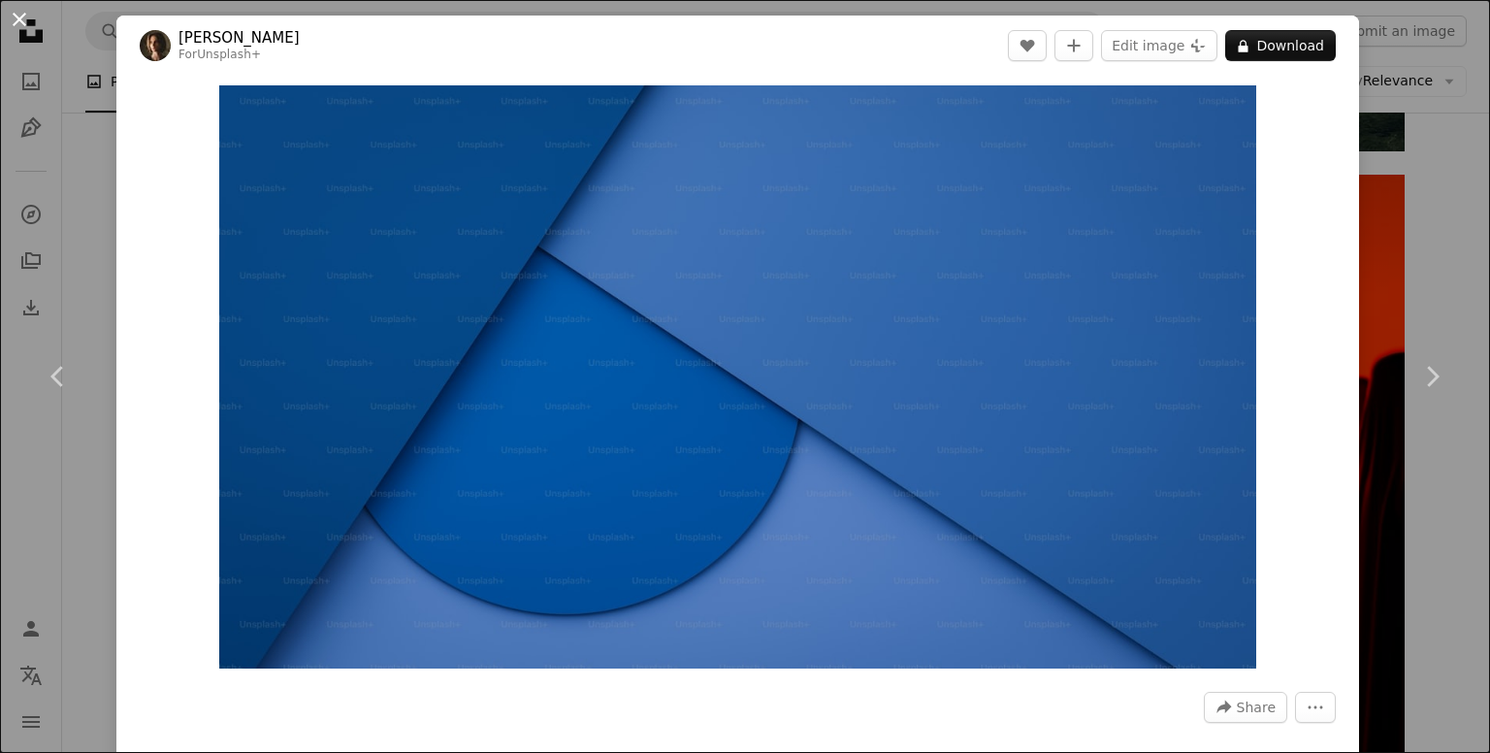
click at [23, 20] on button "An X shape" at bounding box center [19, 19] width 23 height 23
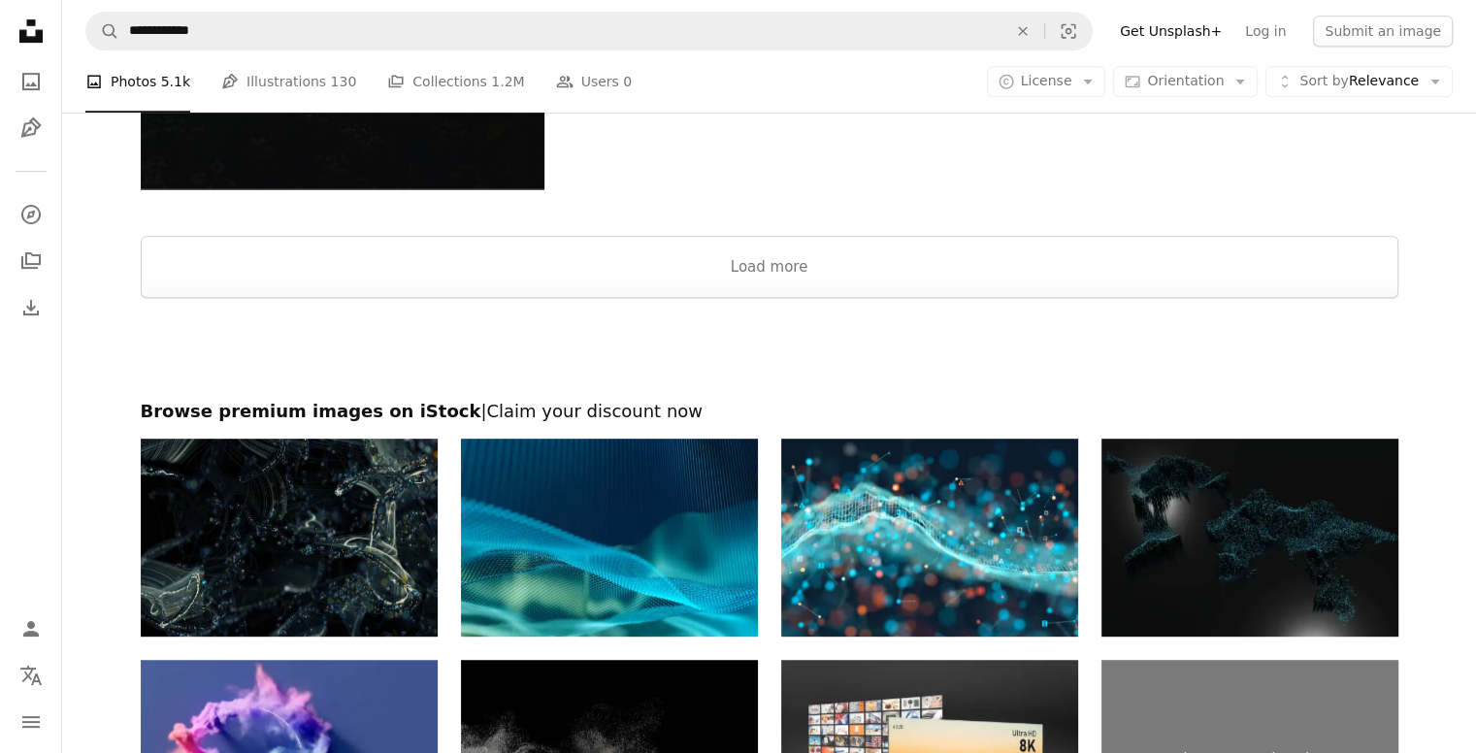
scroll to position [37824, 0]
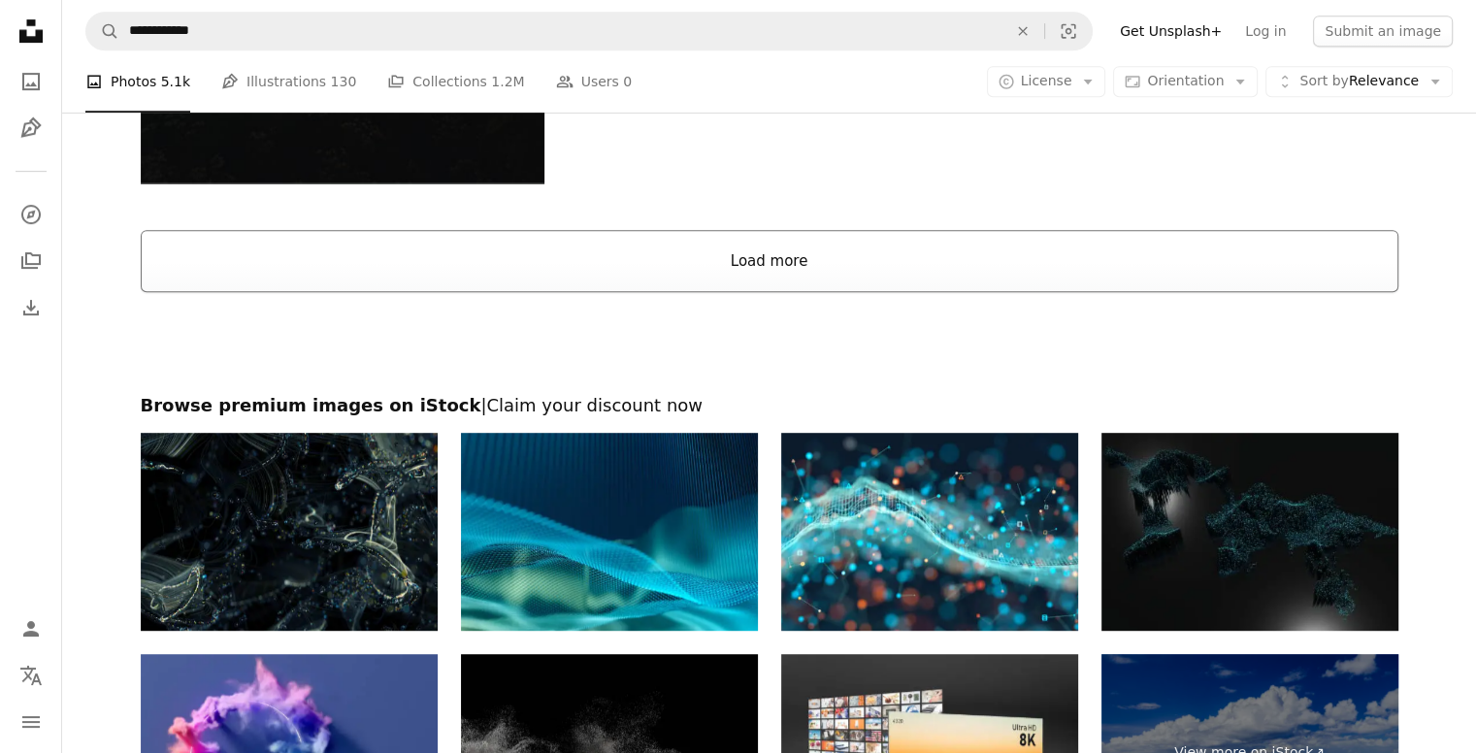
click at [783, 276] on button "Load more" at bounding box center [769, 261] width 1257 height 62
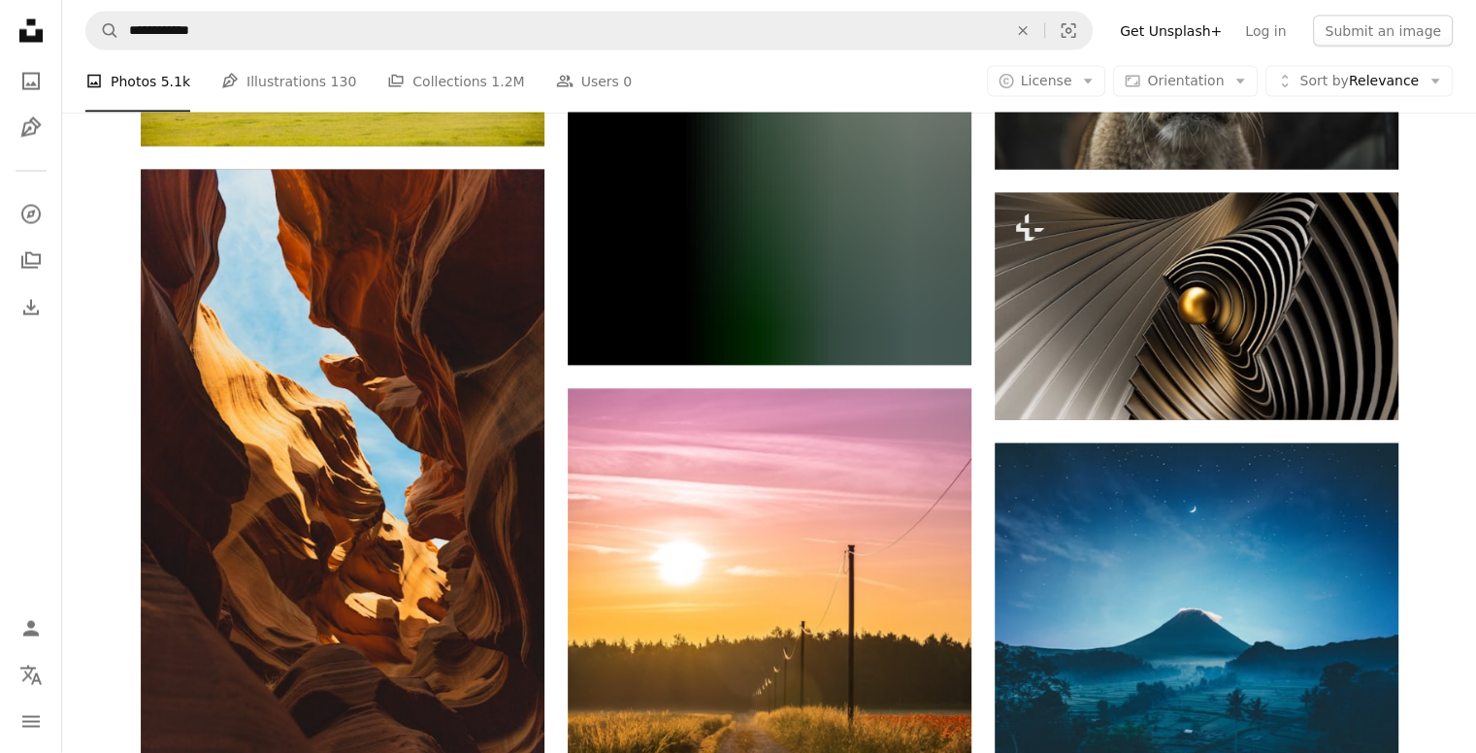
scroll to position [48307, 0]
